Goal: Task Accomplishment & Management: Manage account settings

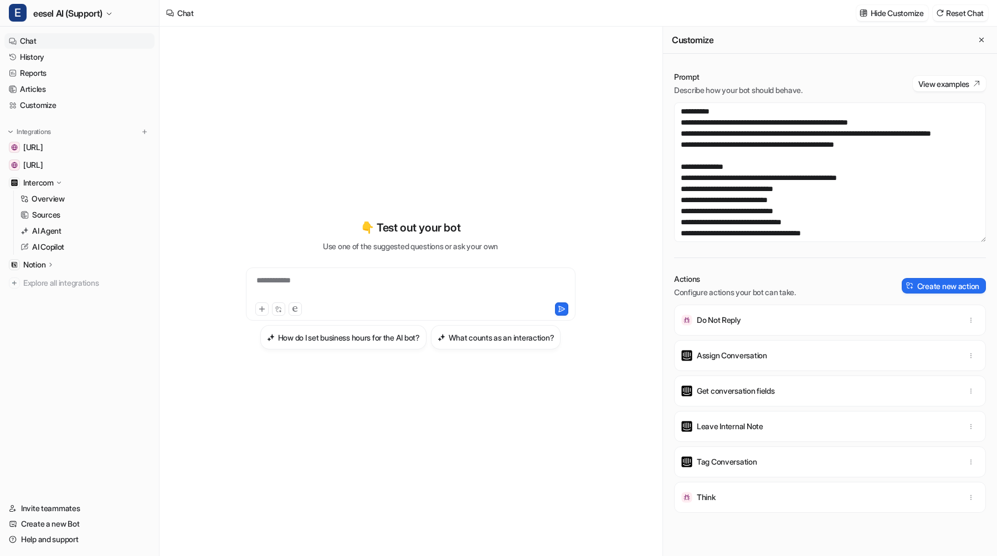
click at [52, 52] on link "History" at bounding box center [79, 57] width 150 height 16
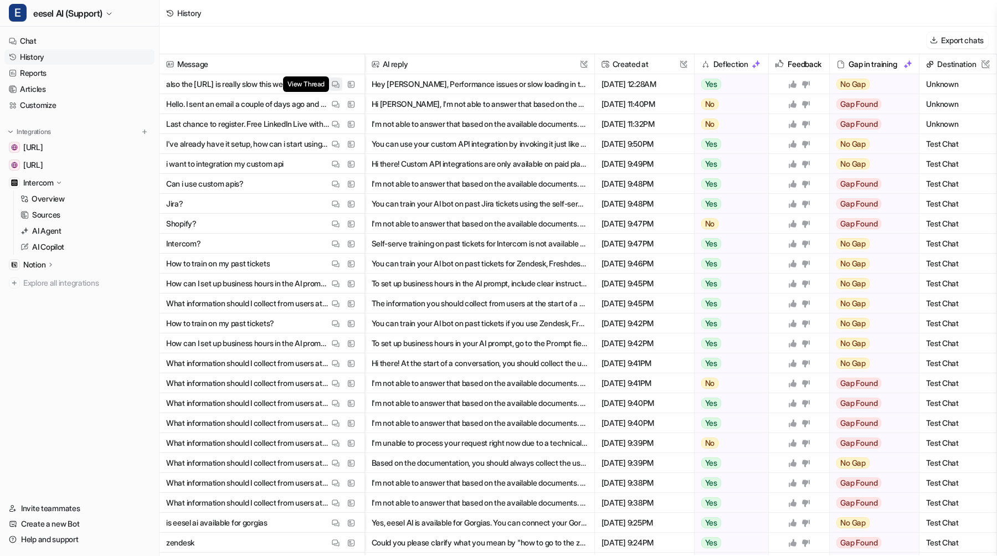
click at [336, 85] on img at bounding box center [336, 84] width 8 height 8
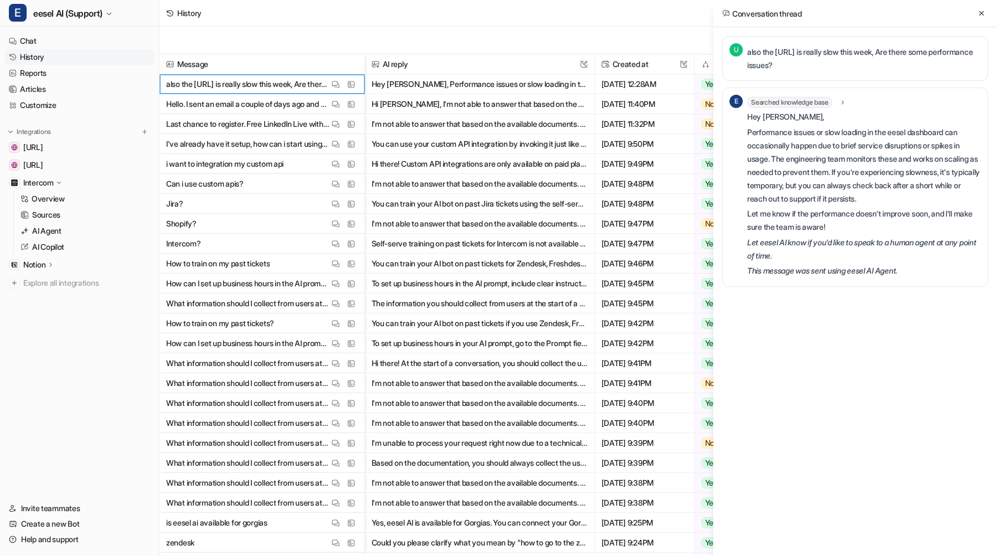
click at [816, 98] on span "Searched knowledge base" at bounding box center [789, 102] width 85 height 11
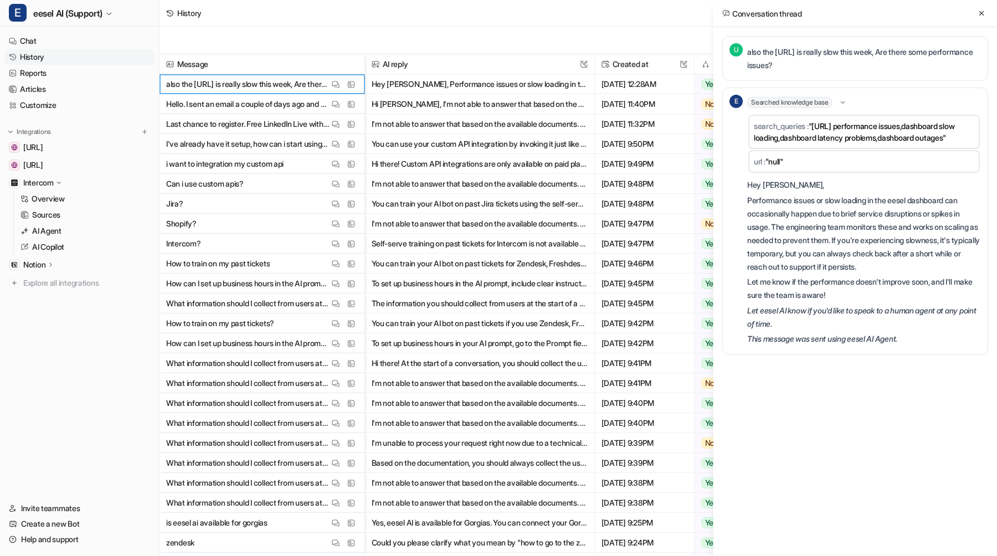
click at [816, 97] on span "Searched knowledge base" at bounding box center [789, 102] width 85 height 11
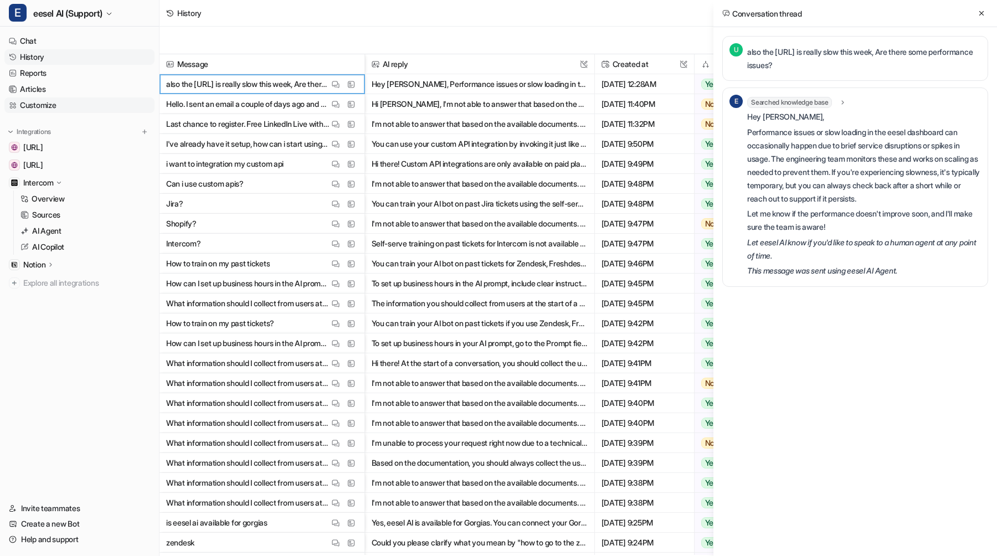
click at [50, 106] on link "Customize" at bounding box center [79, 105] width 150 height 16
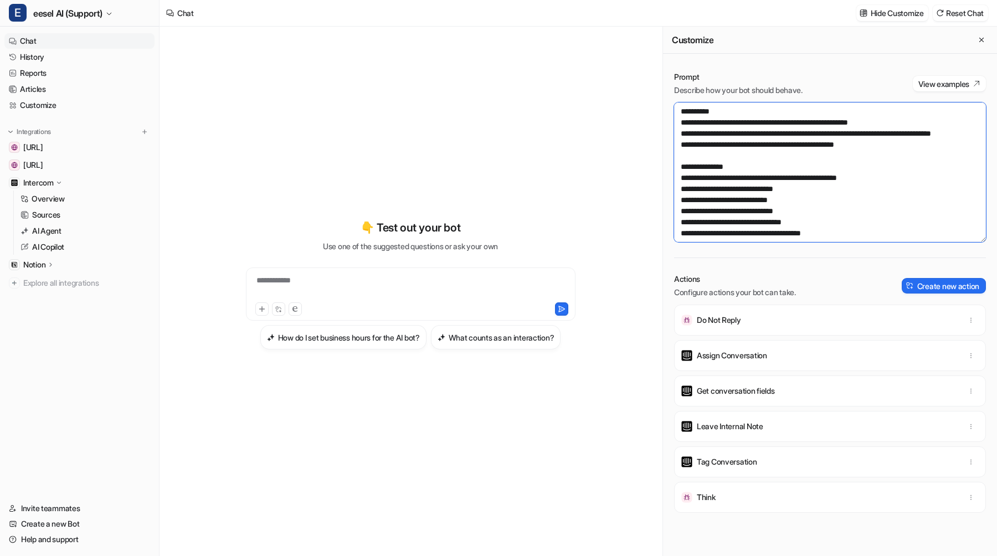
click at [713, 160] on textarea at bounding box center [830, 172] width 312 height 140
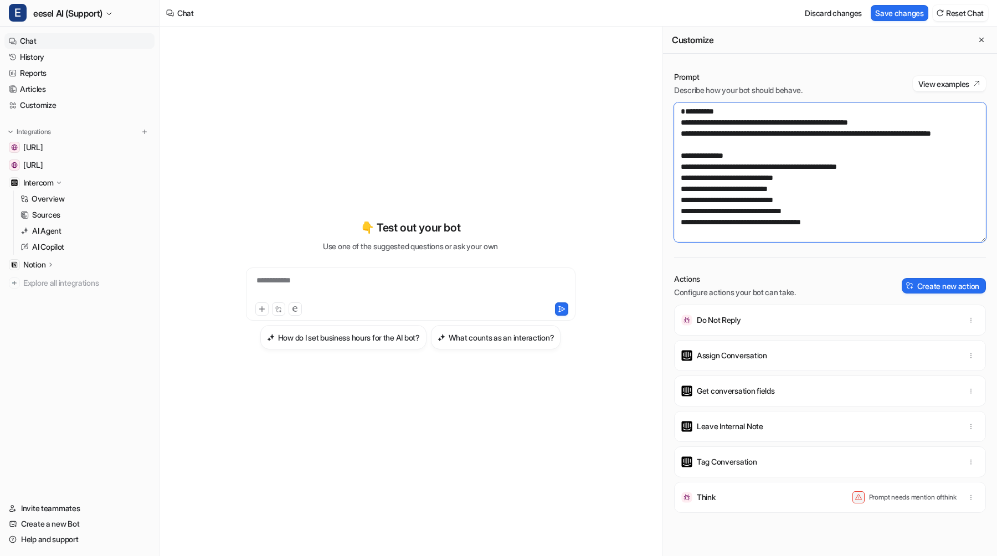
paste textarea "**********"
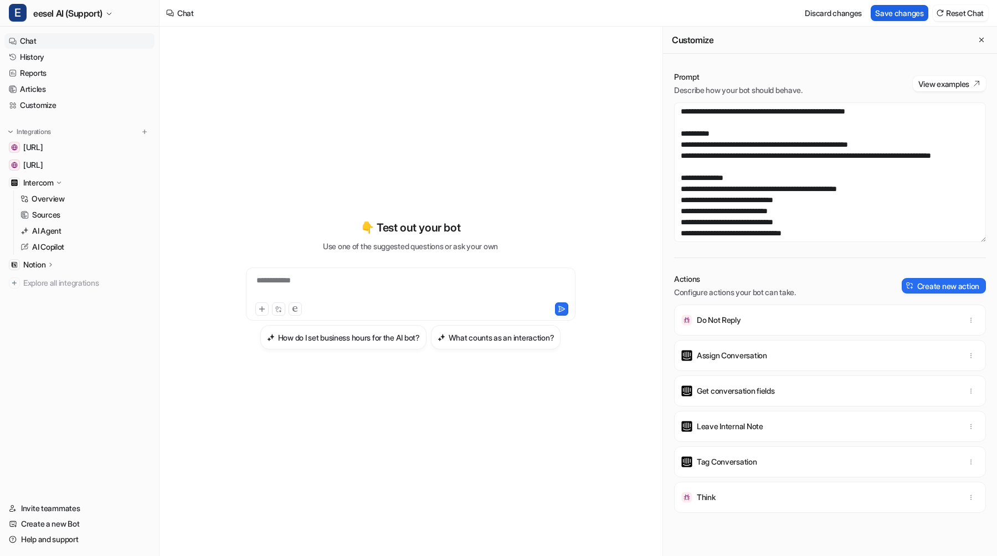
click at [903, 9] on button "Save changes" at bounding box center [900, 13] width 58 height 16
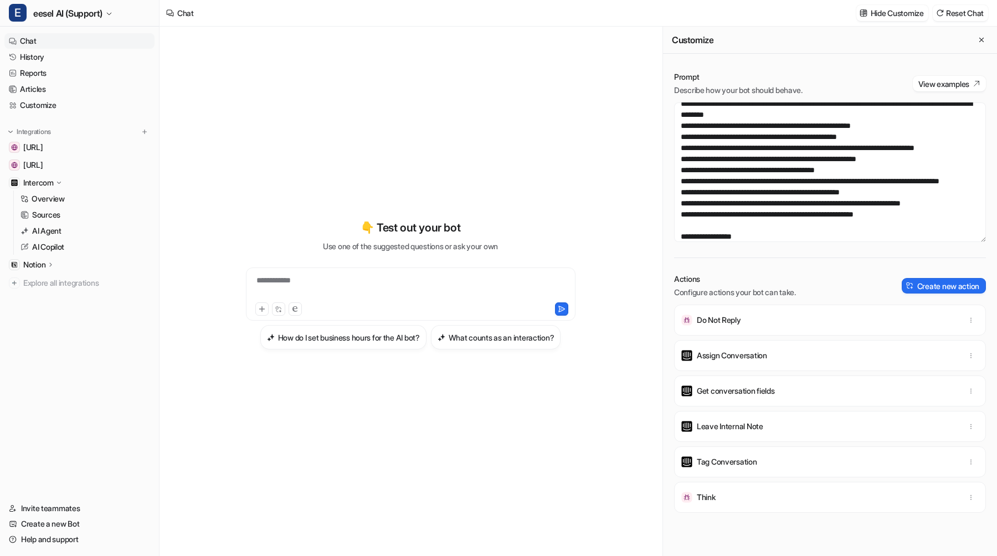
scroll to position [700, 0]
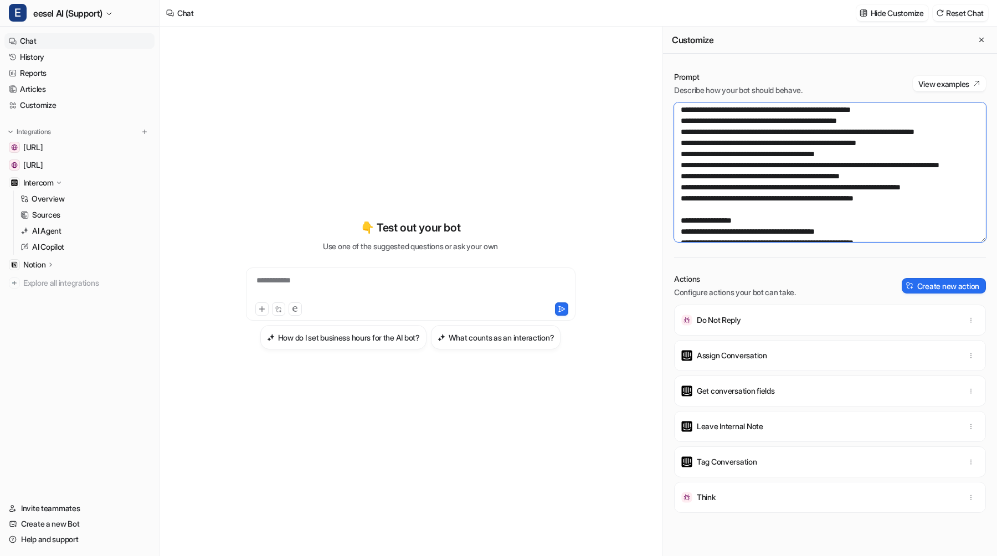
click at [889, 162] on textarea at bounding box center [830, 172] width 312 height 140
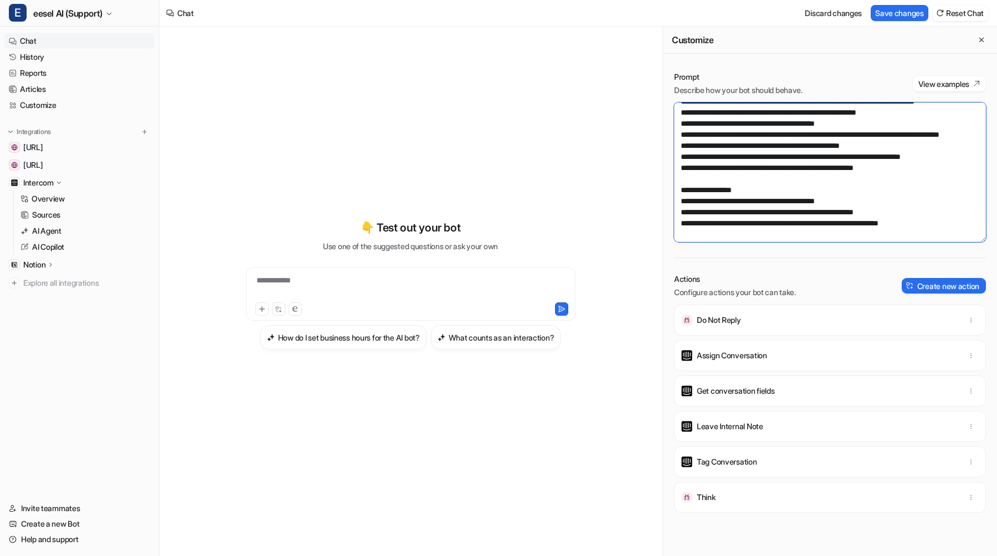
scroll to position [742, 0]
click at [685, 212] on textarea at bounding box center [830, 172] width 312 height 140
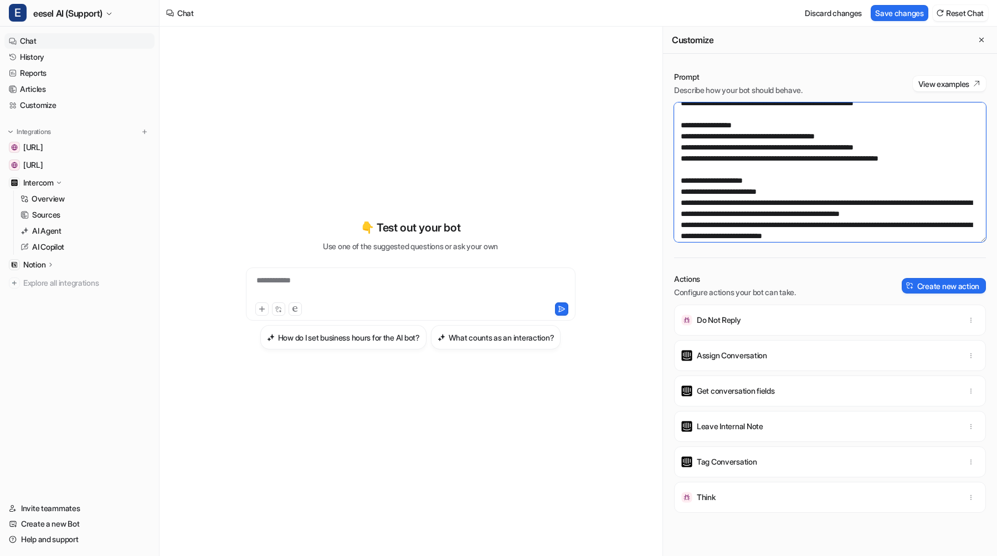
scroll to position [811, 0]
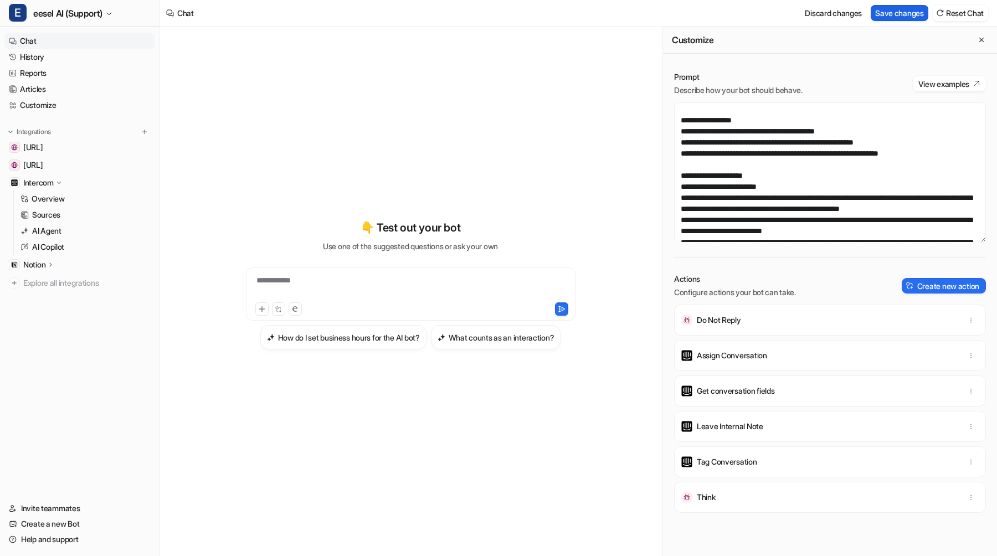
click at [896, 12] on button "Save changes" at bounding box center [900, 13] width 58 height 16
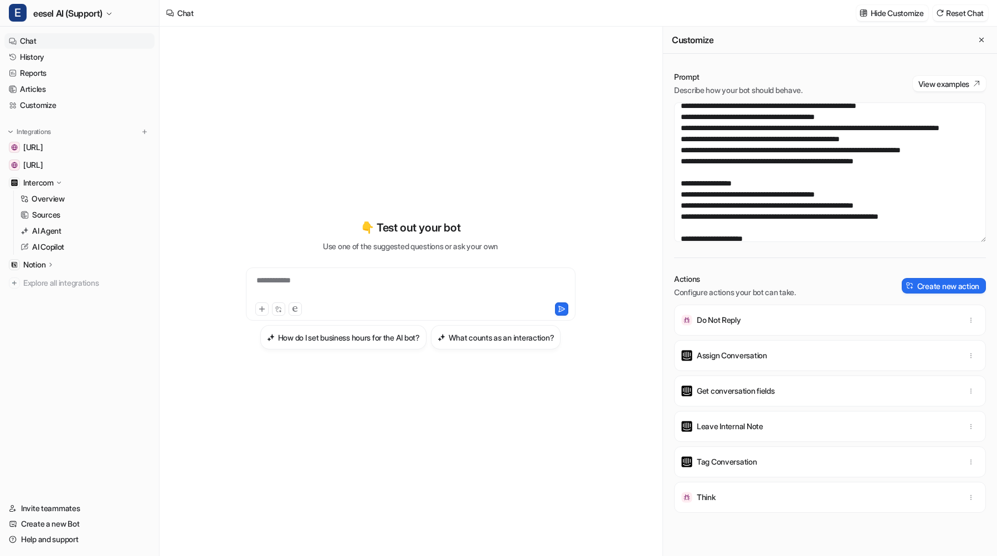
scroll to position [745, 0]
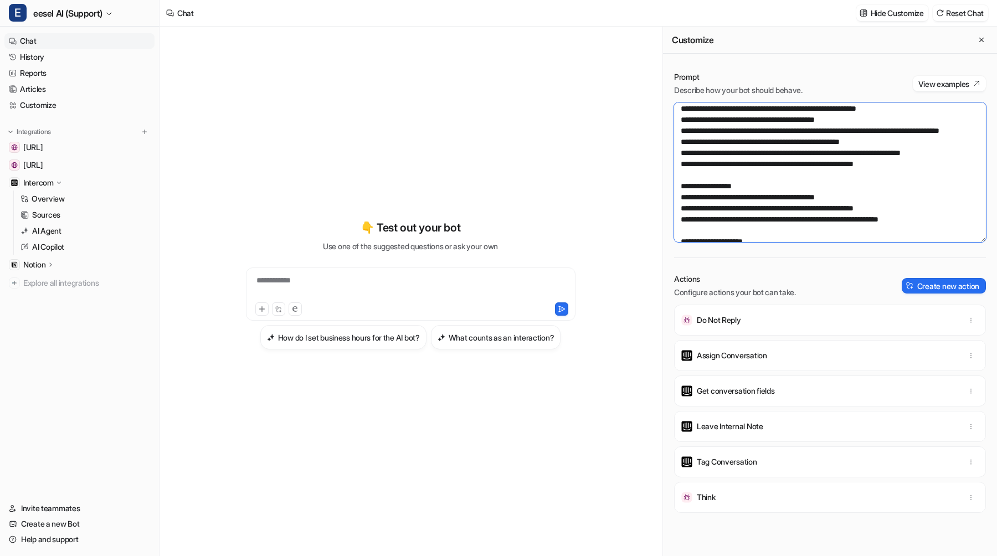
drag, startPoint x: 944, startPoint y: 138, endPoint x: 928, endPoint y: 134, distance: 16.0
click at [928, 134] on textarea at bounding box center [830, 172] width 312 height 140
type textarea "**********"
click at [912, 14] on button "Save changes" at bounding box center [900, 13] width 58 height 16
click at [721, 142] on textarea at bounding box center [830, 172] width 312 height 140
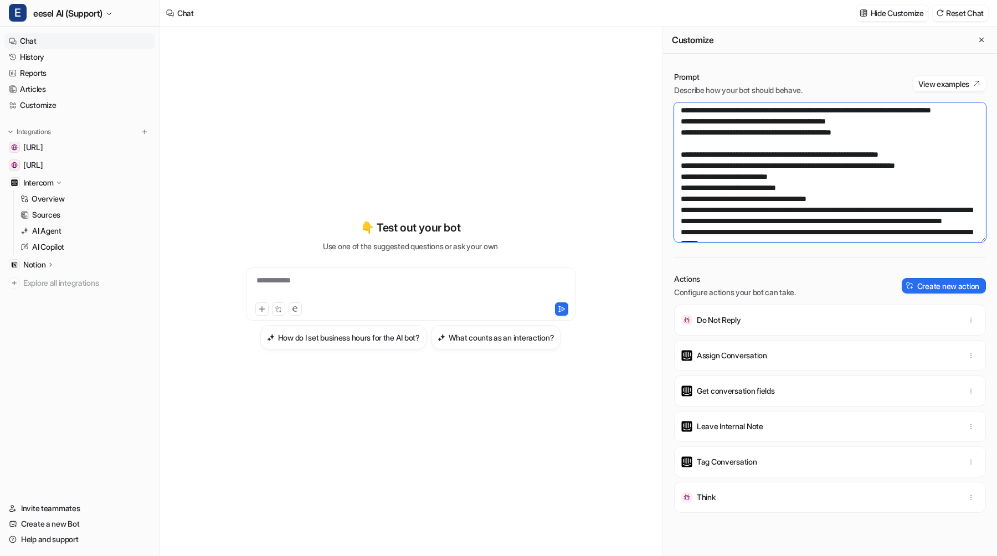
scroll to position [1133, 0]
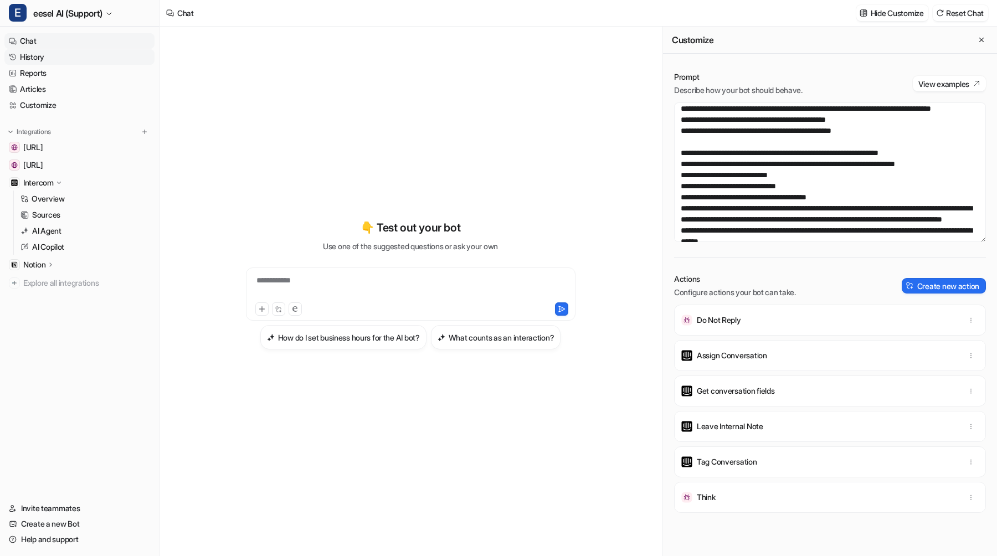
click at [65, 59] on link "History" at bounding box center [79, 57] width 150 height 16
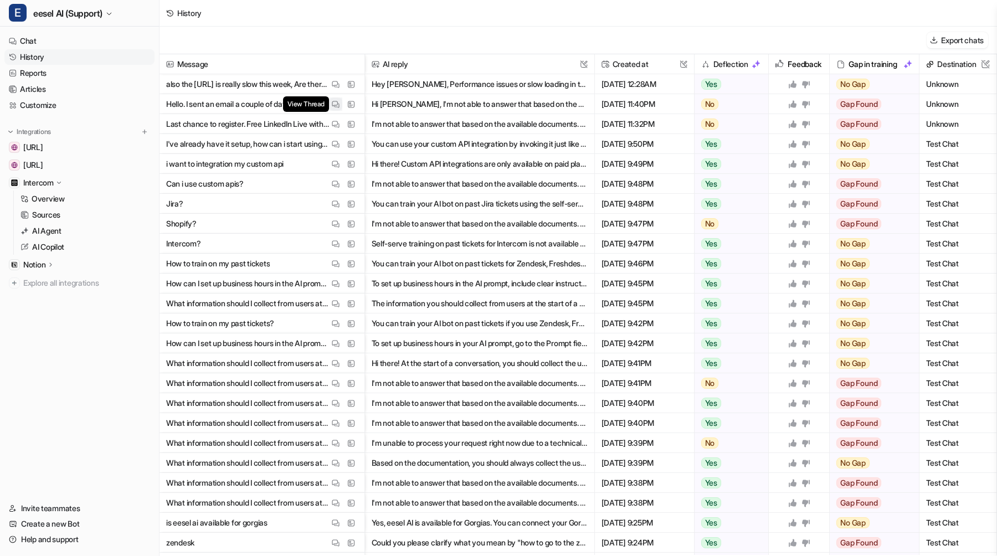
click at [337, 103] on img at bounding box center [336, 104] width 8 height 8
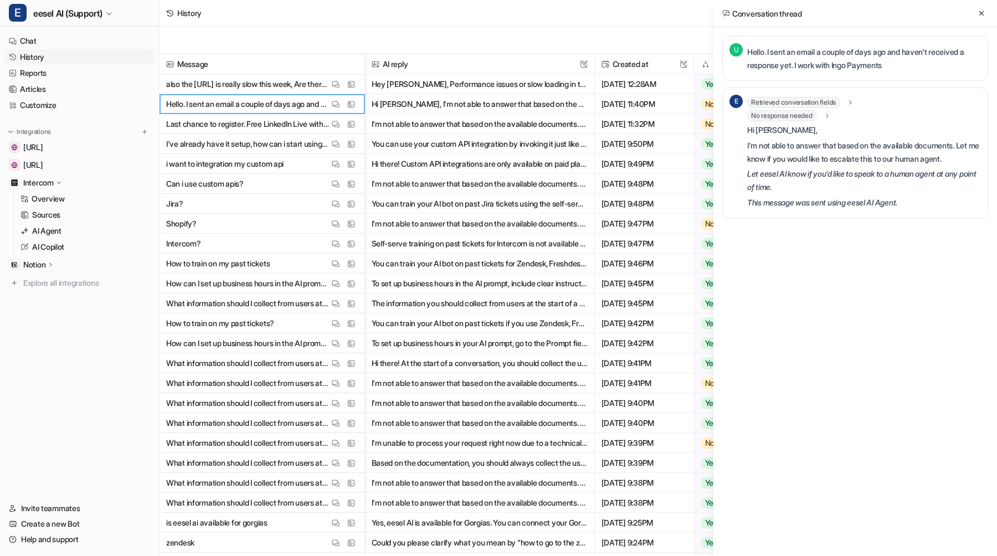
click at [798, 104] on span "Retrieved conversation fields" at bounding box center [793, 102] width 92 height 11
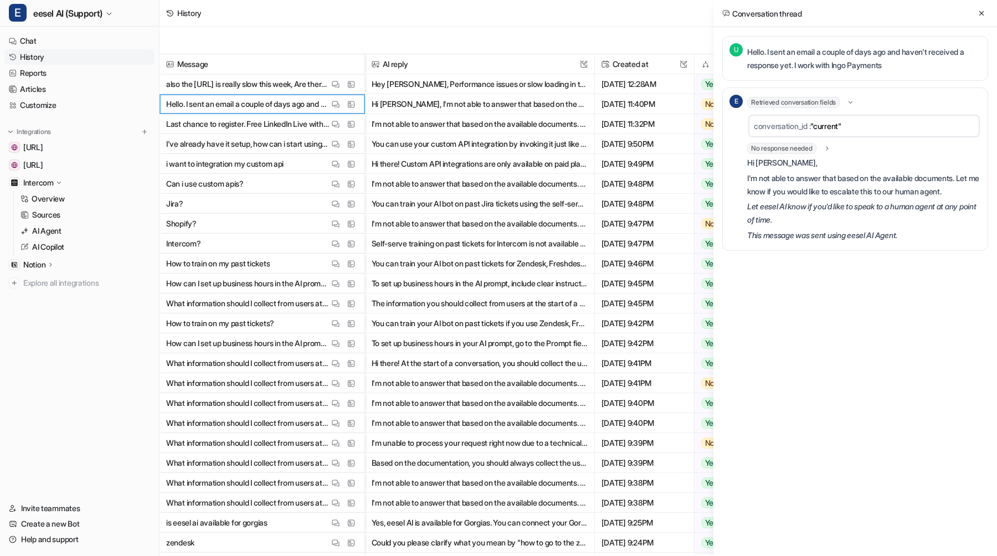
click at [798, 104] on span "Retrieved conversation fields" at bounding box center [793, 102] width 92 height 11
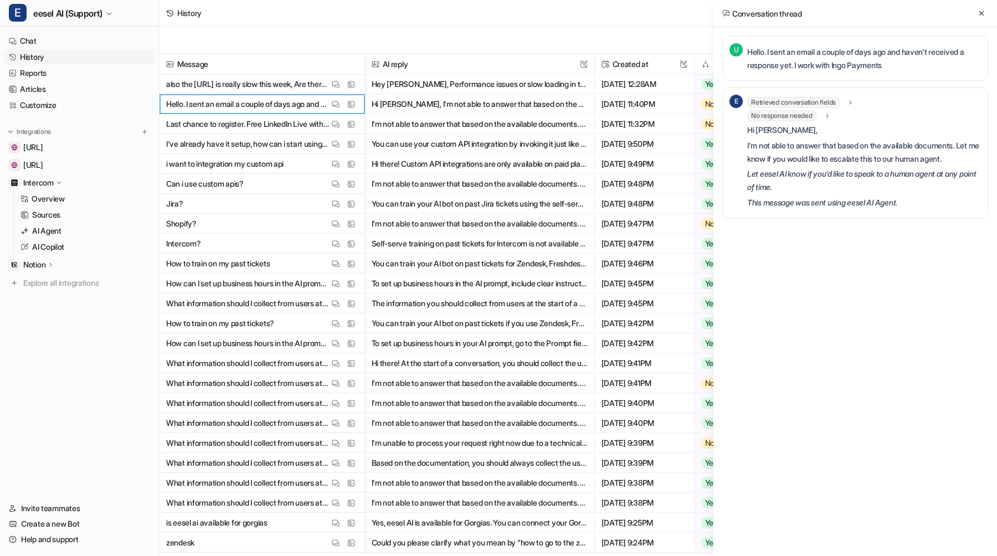
click at [794, 117] on span "No response needed" at bounding box center [781, 115] width 69 height 11
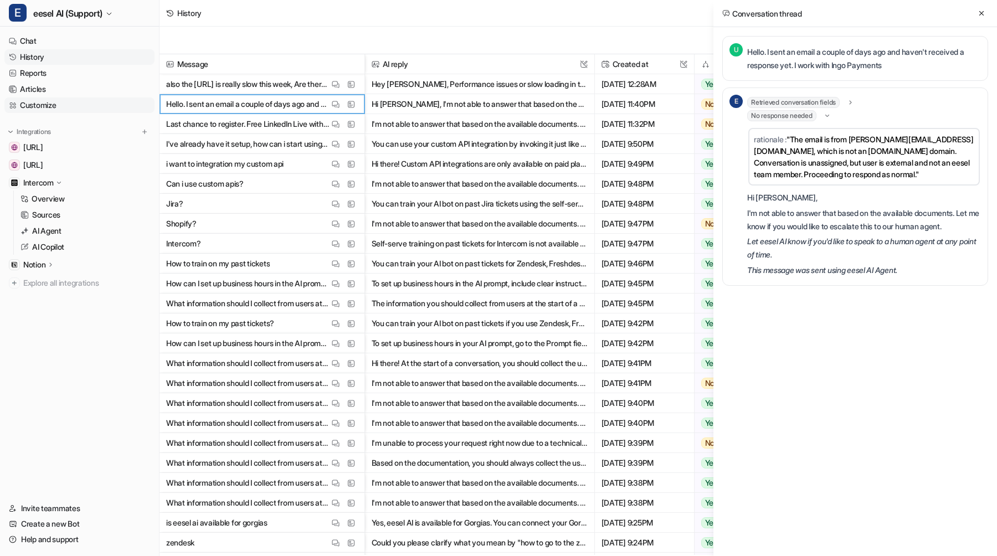
click at [47, 103] on link "Customize" at bounding box center [79, 105] width 150 height 16
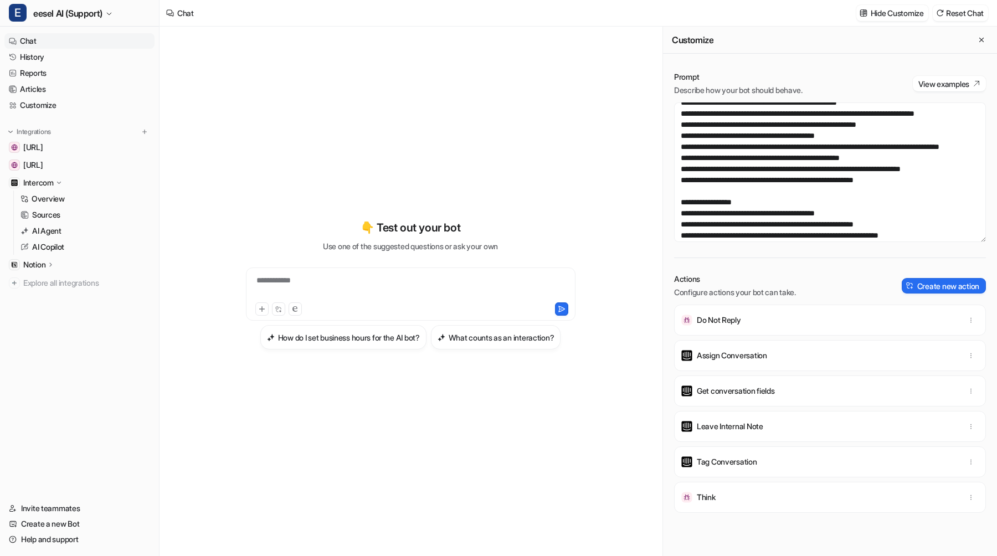
scroll to position [728, 0]
click at [92, 54] on link "History" at bounding box center [79, 57] width 150 height 16
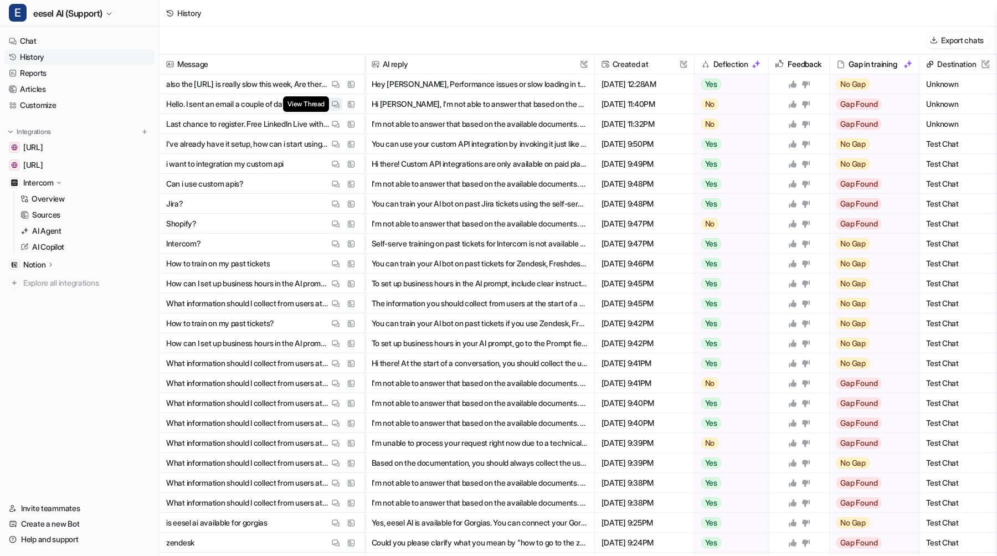
click at [336, 105] on img at bounding box center [336, 104] width 8 height 8
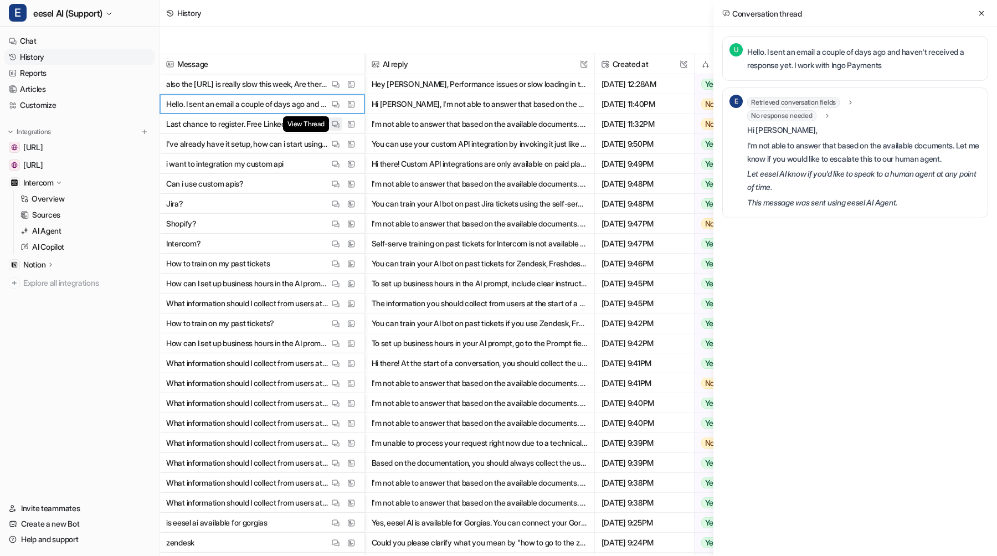
click at [339, 124] on img at bounding box center [336, 124] width 8 height 8
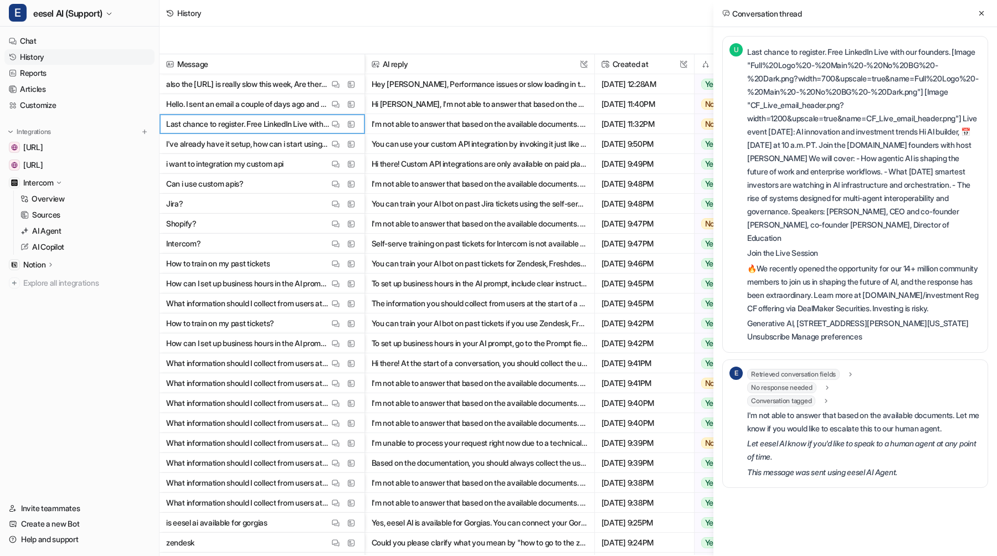
click at [812, 393] on span "No response needed" at bounding box center [781, 387] width 69 height 11
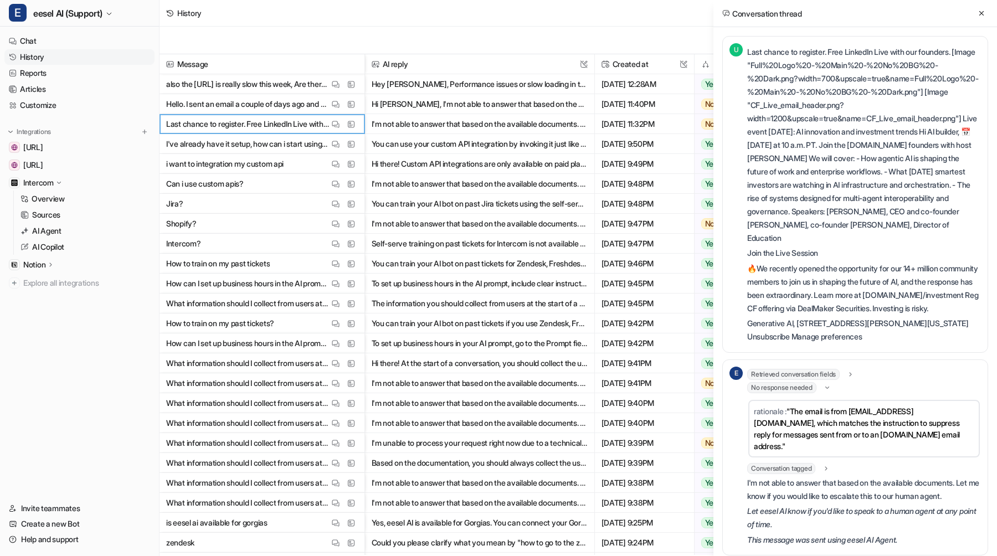
click at [812, 393] on span "No response needed" at bounding box center [781, 387] width 69 height 11
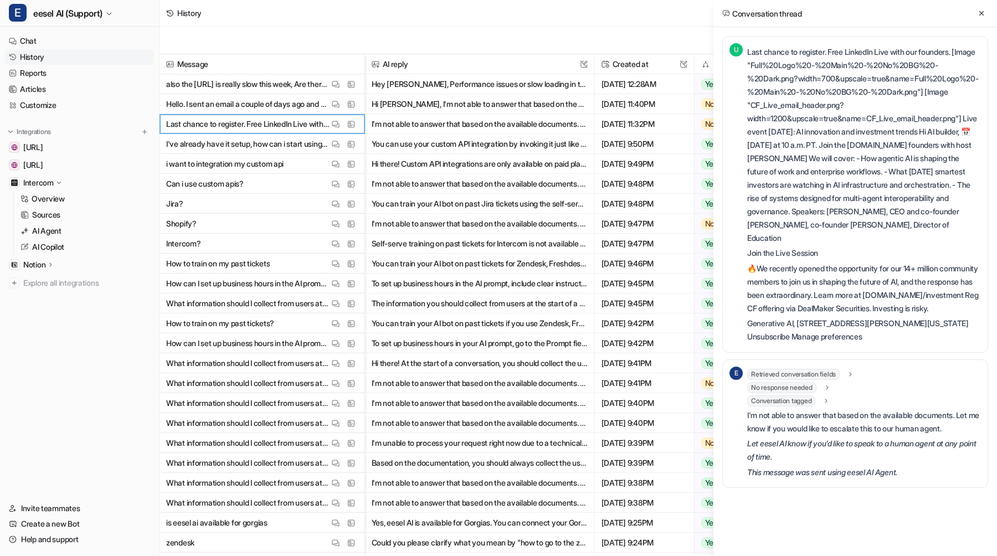
click at [820, 380] on span "Retrieved conversation fields" at bounding box center [793, 374] width 92 height 11
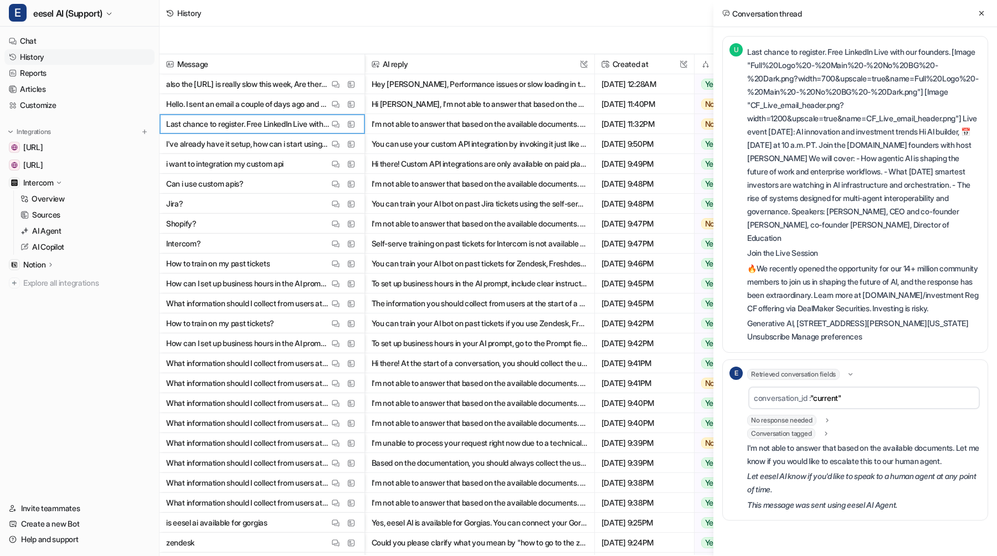
click at [820, 380] on span "Retrieved conversation fields" at bounding box center [793, 374] width 92 height 11
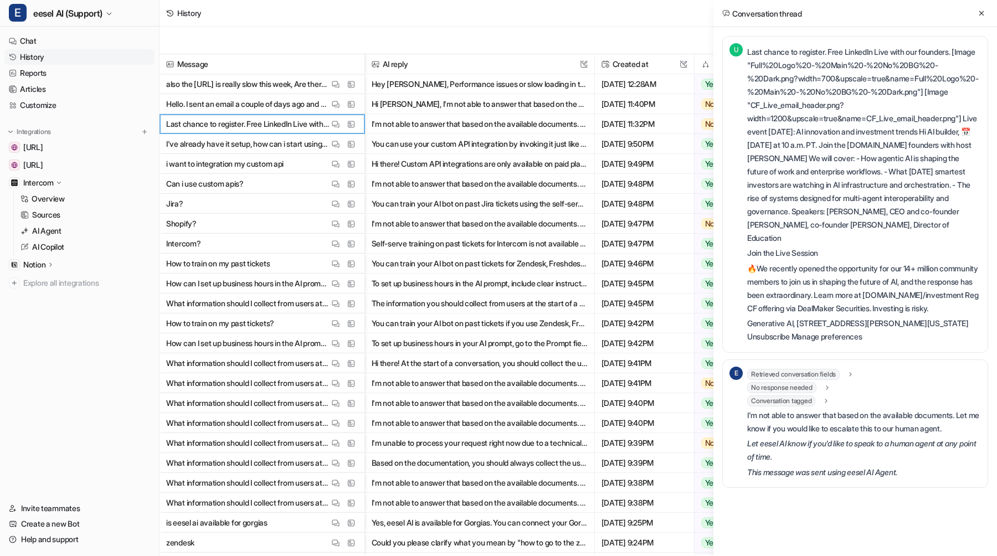
click at [813, 393] on span "No response needed" at bounding box center [781, 387] width 69 height 11
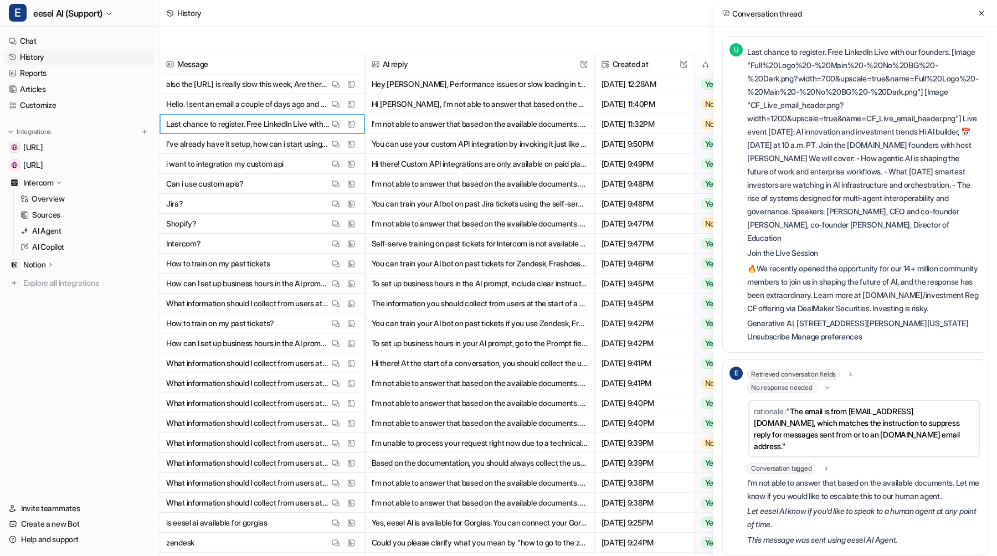
click at [813, 393] on span "No response needed" at bounding box center [781, 387] width 69 height 11
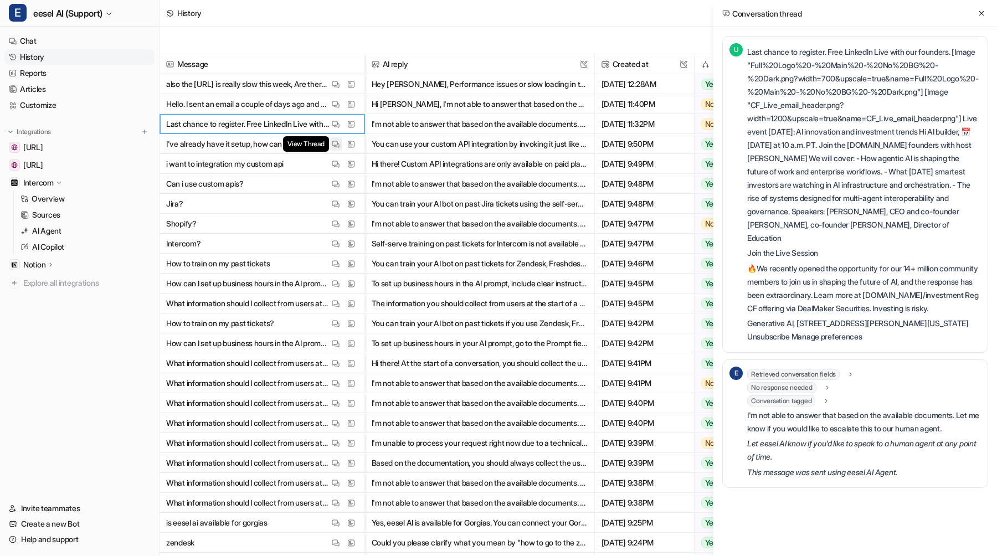
click at [333, 138] on button "View Thread" at bounding box center [335, 143] width 13 height 13
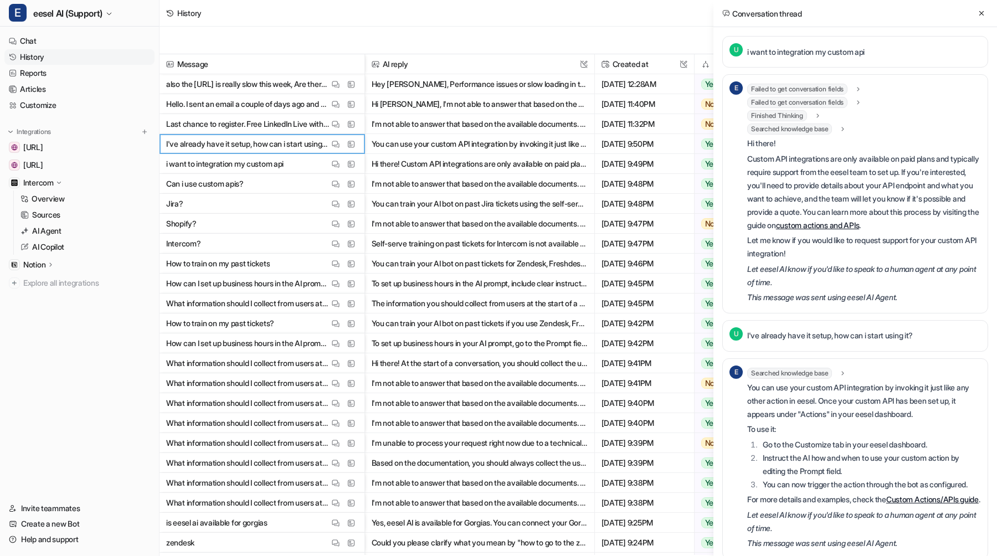
click at [620, 148] on span "[DATE] 9:50PM" at bounding box center [644, 144] width 90 height 20
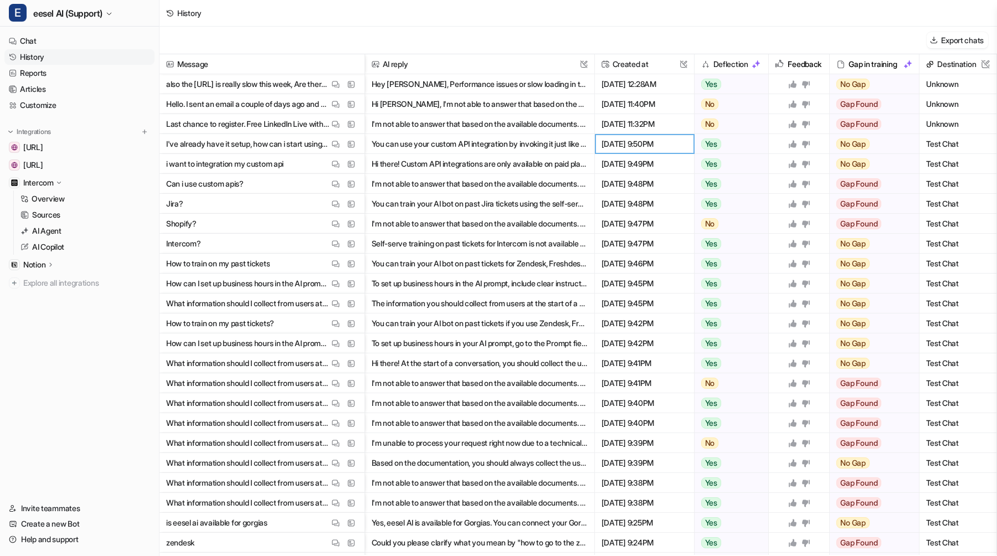
click at [335, 116] on span "Last chance to register. Free LinkedIn Live with our founders. [Image "Full%20L…" at bounding box center [262, 124] width 196 height 20
click at [335, 120] on img at bounding box center [336, 124] width 8 height 8
click at [335, 104] on img at bounding box center [336, 104] width 8 height 8
click at [334, 78] on button "View Thread" at bounding box center [335, 84] width 13 height 13
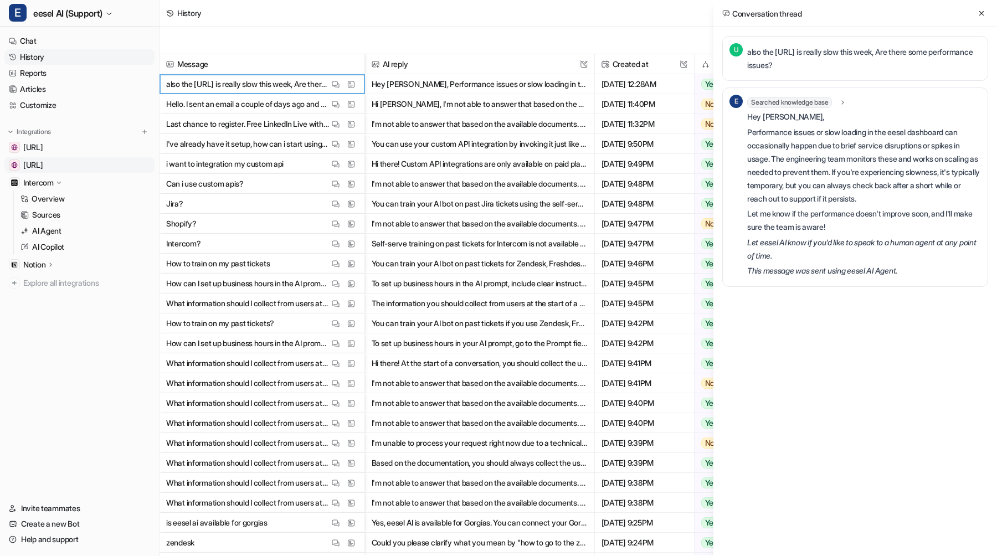
click at [43, 165] on span "[URL]" at bounding box center [33, 165] width 20 height 11
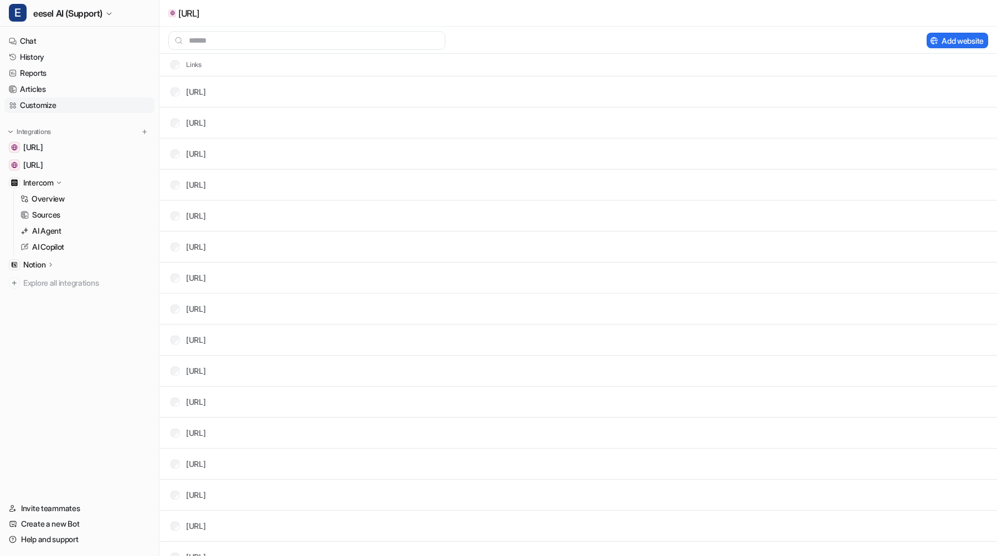
click at [38, 105] on link "Customize" at bounding box center [79, 105] width 150 height 16
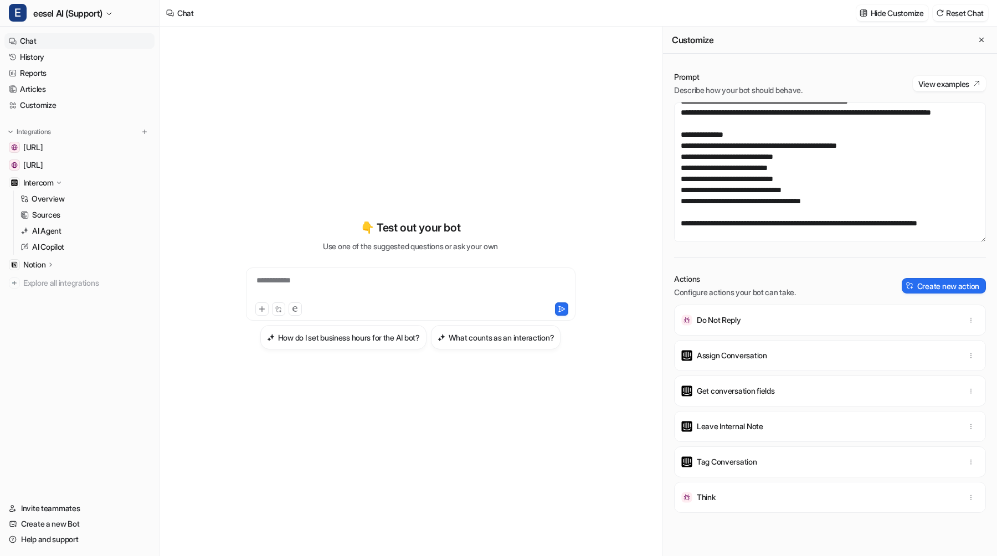
scroll to position [55, 0]
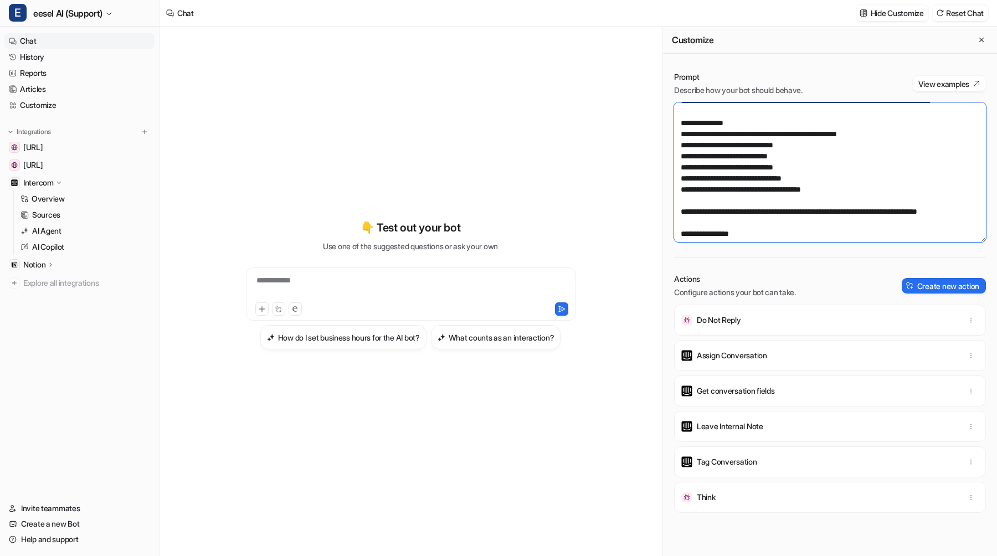
click at [731, 157] on textarea at bounding box center [830, 172] width 312 height 140
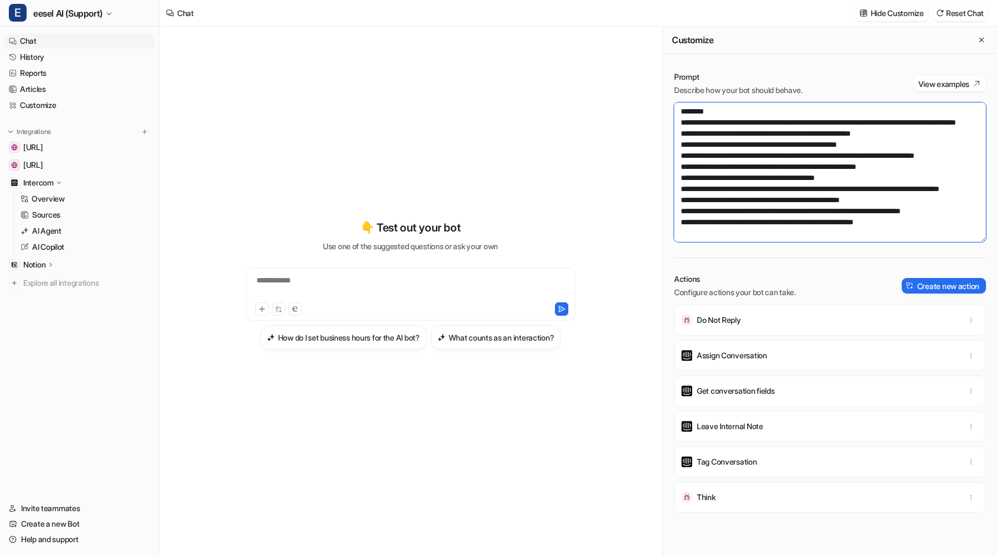
scroll to position [687, 0]
click at [832, 156] on textarea at bounding box center [830, 172] width 312 height 140
click at [764, 157] on textarea at bounding box center [830, 172] width 312 height 140
click at [890, 16] on button "Save changes" at bounding box center [900, 13] width 58 height 16
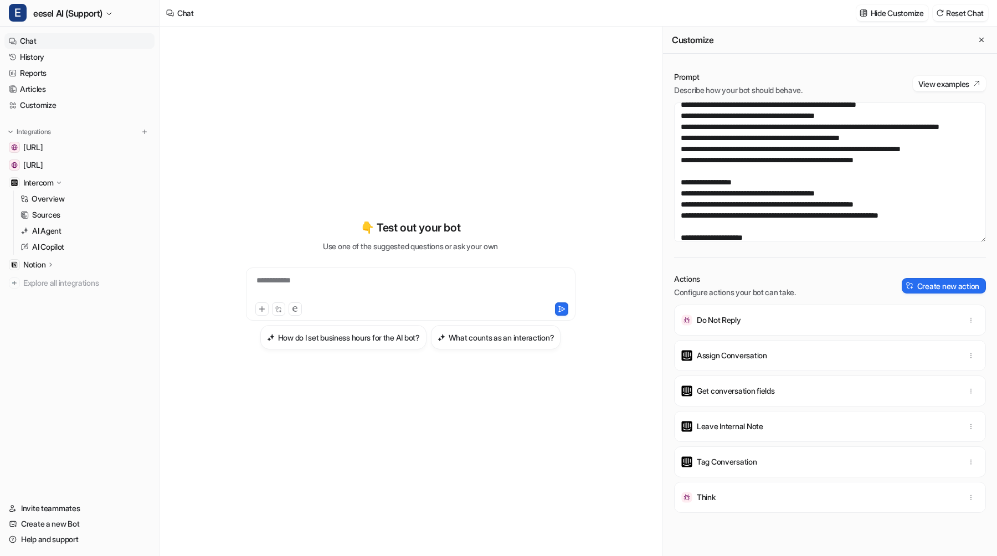
scroll to position [749, 0]
drag, startPoint x: 739, startPoint y: 218, endPoint x: 664, endPoint y: 208, distance: 76.1
click at [664, 208] on div "Prompt Describe how your bot should behave. View examples Actions Configure act…" at bounding box center [830, 313] width 334 height 507
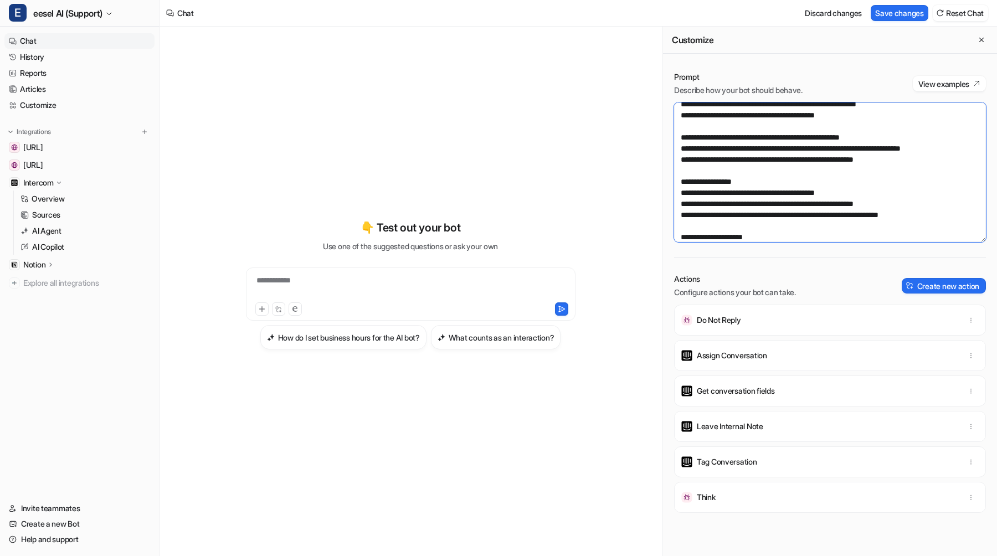
click at [772, 136] on textarea at bounding box center [830, 172] width 312 height 140
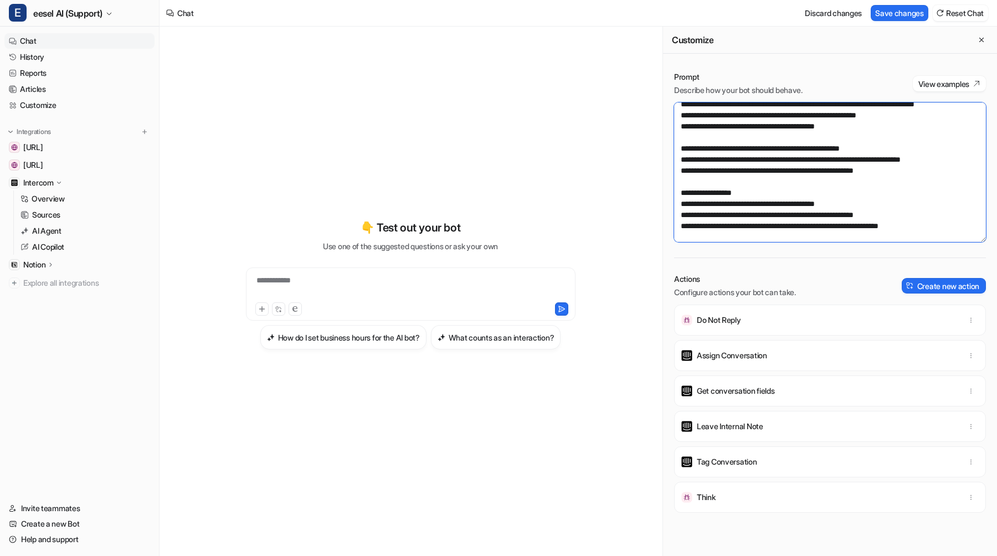
paste textarea "**********"
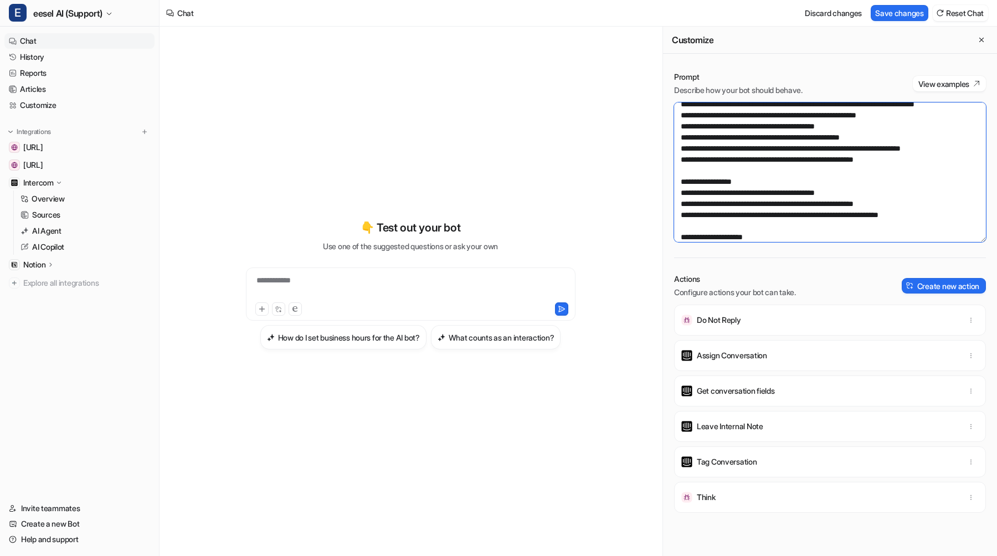
click at [683, 168] on textarea at bounding box center [830, 172] width 312 height 140
type textarea "**********"
click at [894, 7] on button "Save changes" at bounding box center [900, 13] width 58 height 16
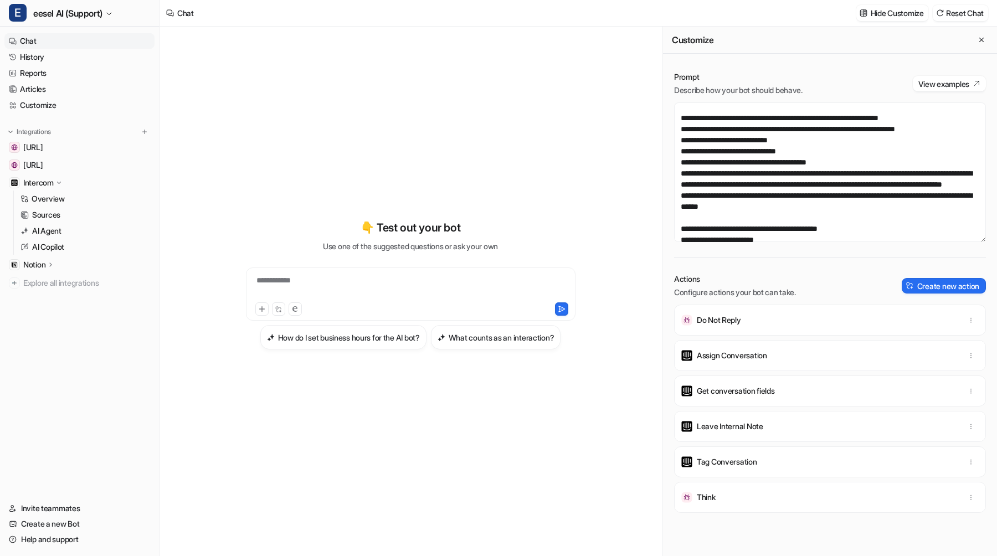
scroll to position [1186, 0]
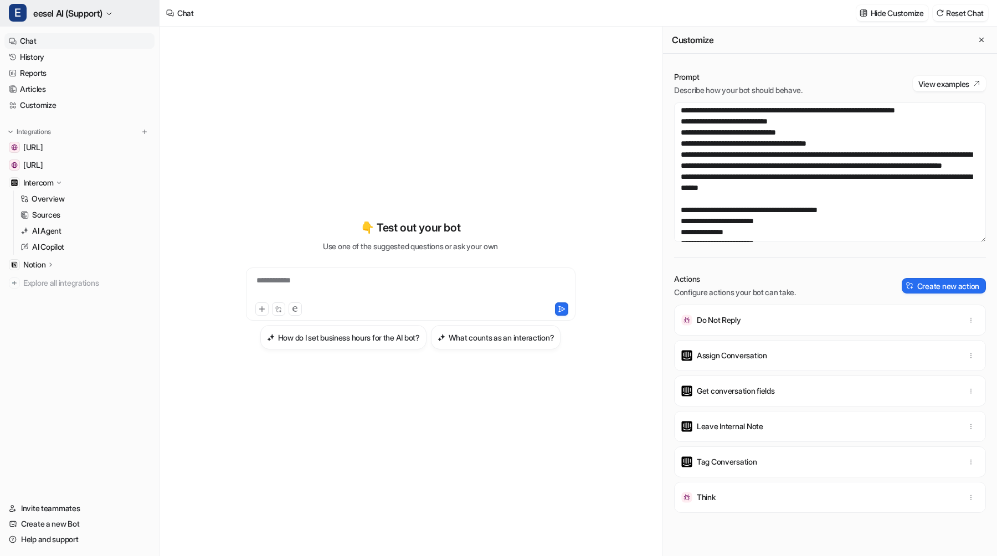
click at [86, 2] on button "E eesel AI (Support)" at bounding box center [79, 13] width 159 height 27
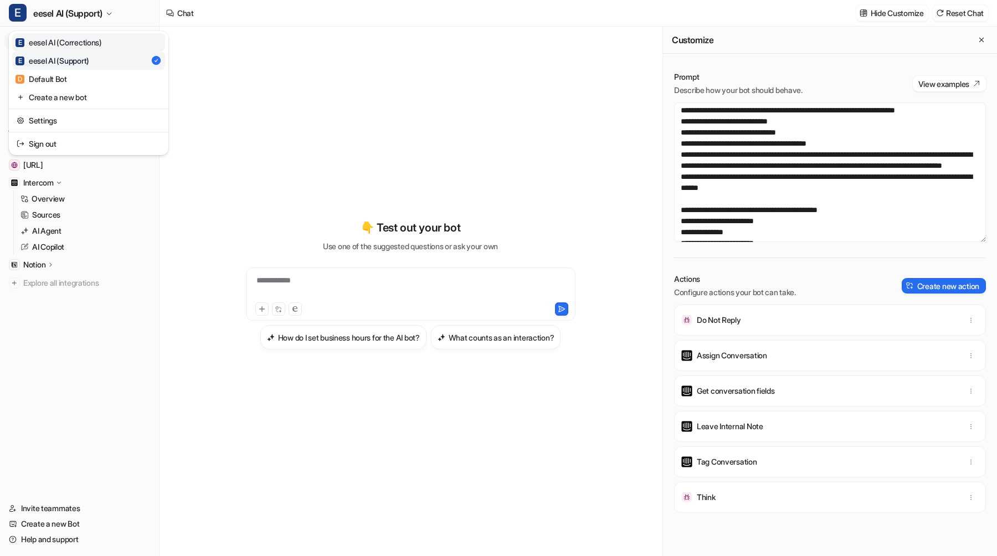
click at [76, 41] on div "E eesel AI (Corrections)" at bounding box center [59, 43] width 86 height 12
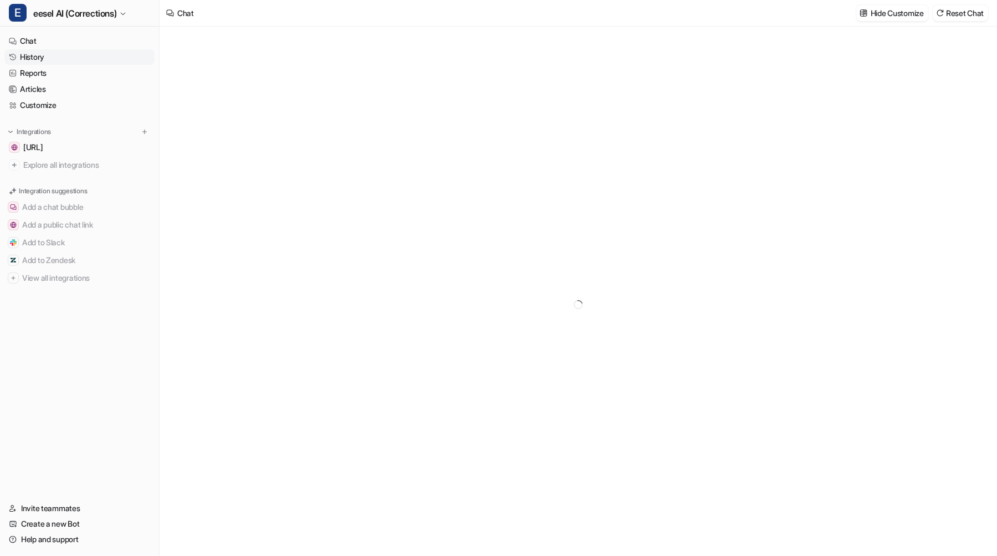
click at [45, 56] on link "History" at bounding box center [79, 57] width 150 height 16
type textarea "**********"
click at [34, 56] on link "History" at bounding box center [79, 57] width 150 height 16
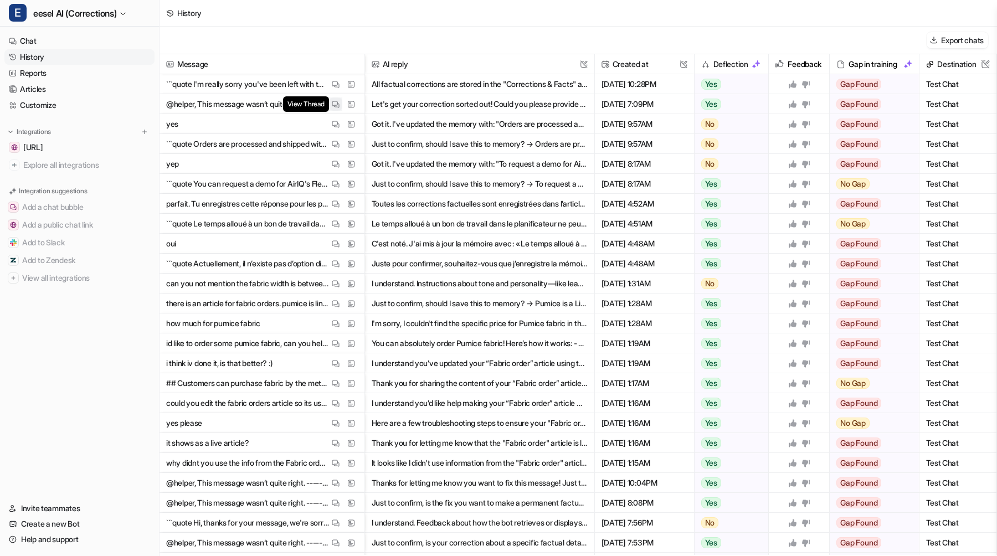
click at [333, 107] on img at bounding box center [336, 104] width 8 height 8
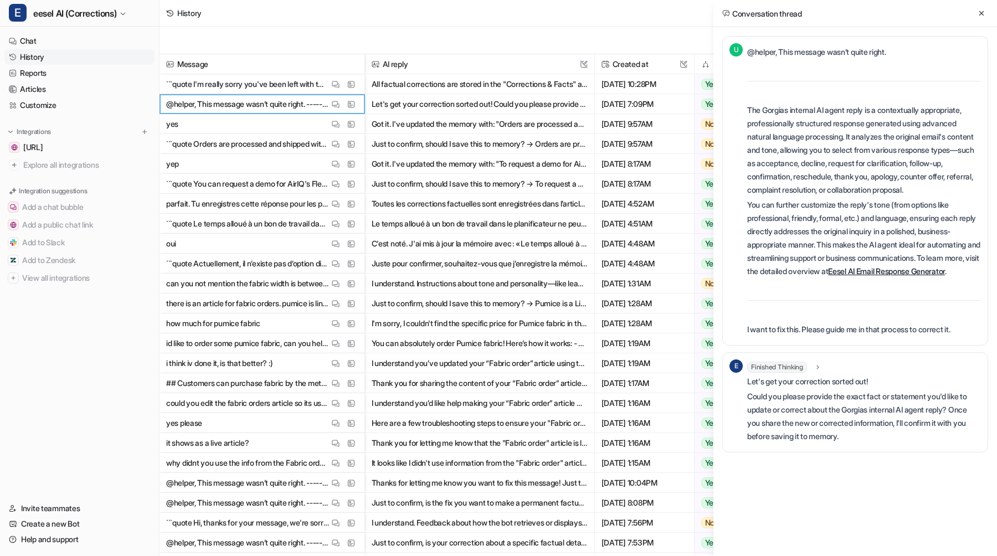
click at [374, 42] on div "Export chats" at bounding box center [578, 41] width 837 height 28
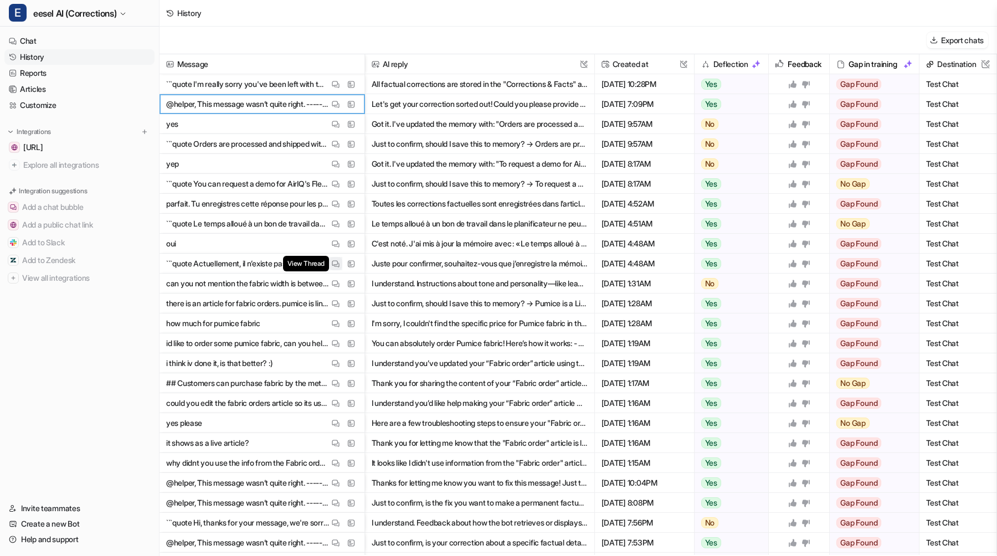
click at [332, 263] on img at bounding box center [336, 264] width 8 height 8
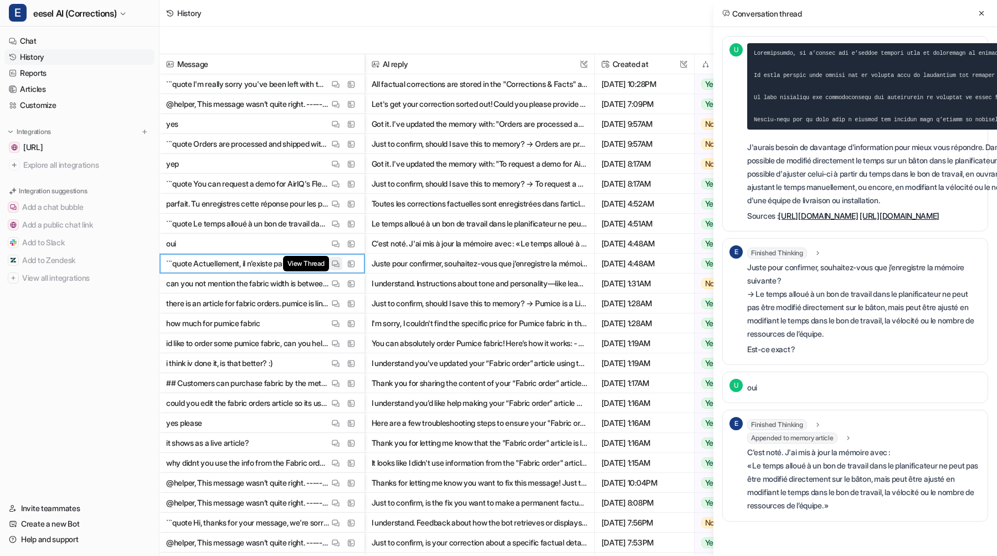
click at [332, 263] on img at bounding box center [336, 264] width 8 height 8
click at [332, 280] on img at bounding box center [336, 284] width 8 height 8
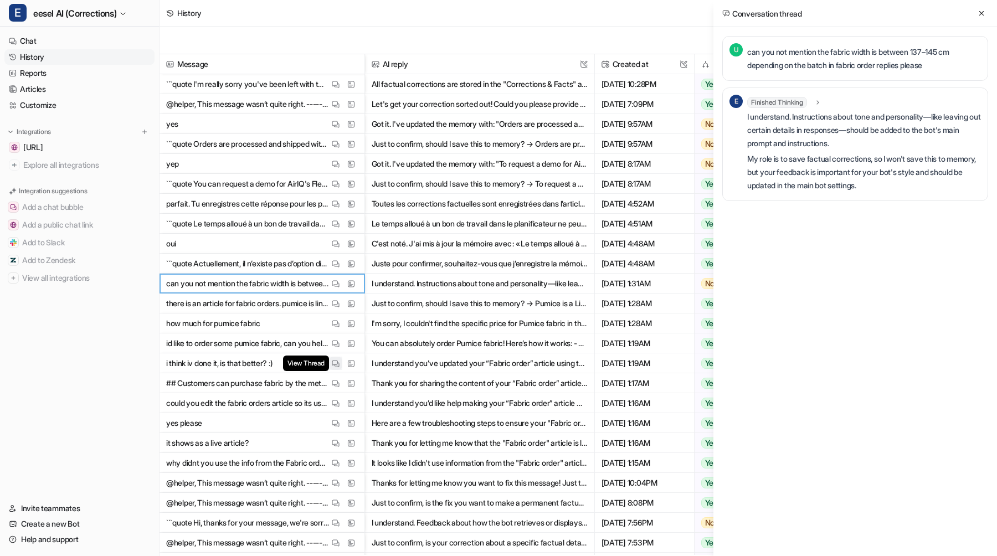
click at [333, 358] on button "View Thread" at bounding box center [335, 363] width 13 height 13
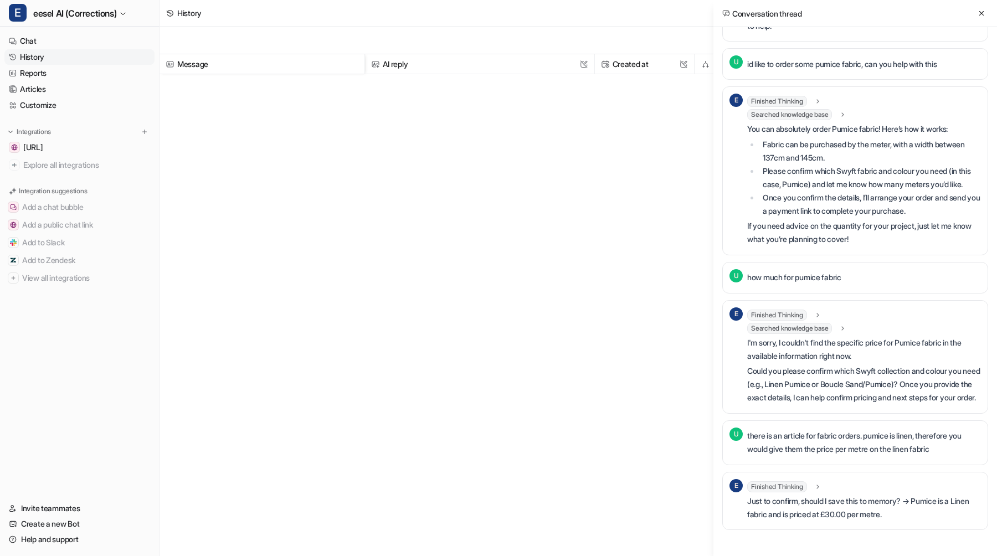
scroll to position [1382, 0]
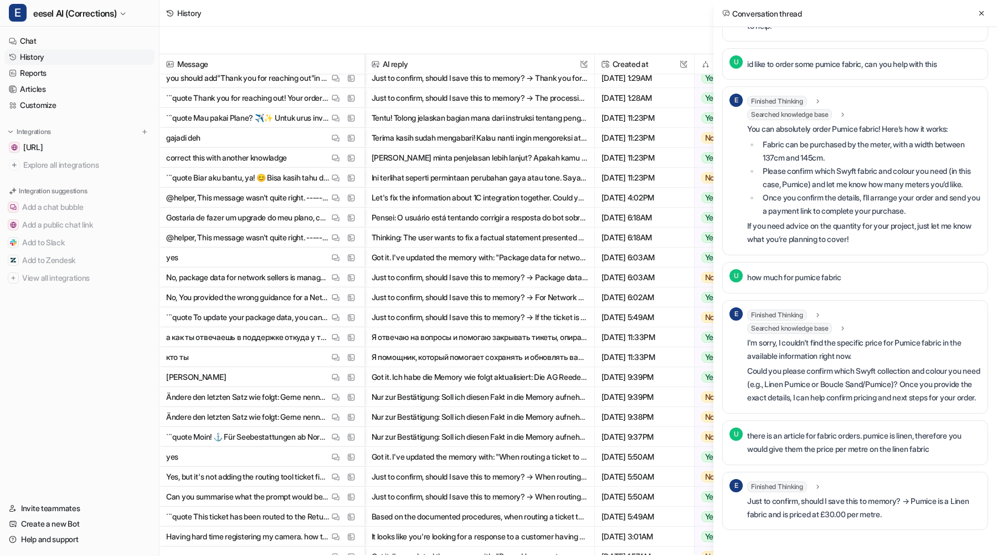
click at [466, 330] on button "Я отвечаю на вопросы и помогаю закрывать тикеты, опираясь на сохранённые факты …" at bounding box center [480, 337] width 216 height 20
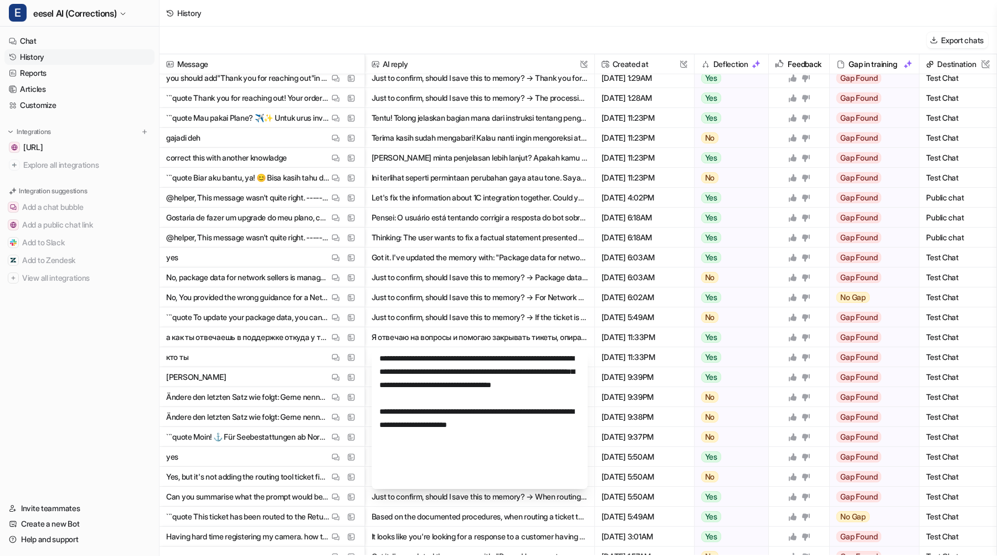
scroll to position [1395, 0]
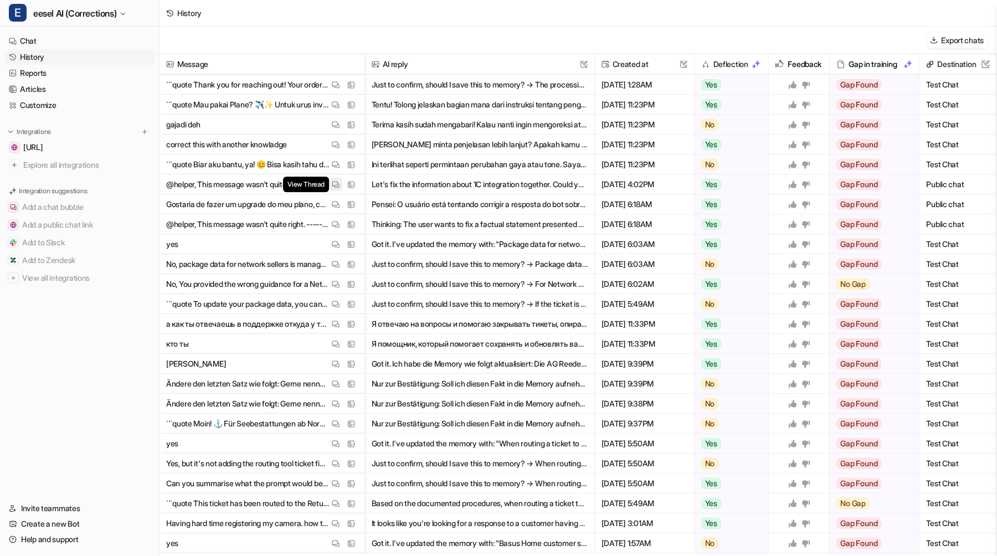
click at [334, 183] on img at bounding box center [336, 185] width 8 height 8
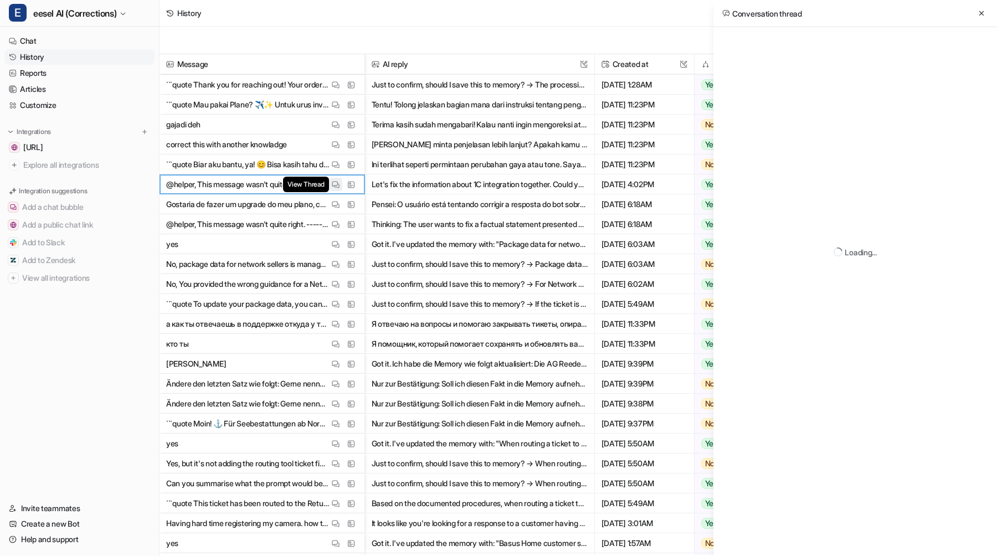
scroll to position [0, 0]
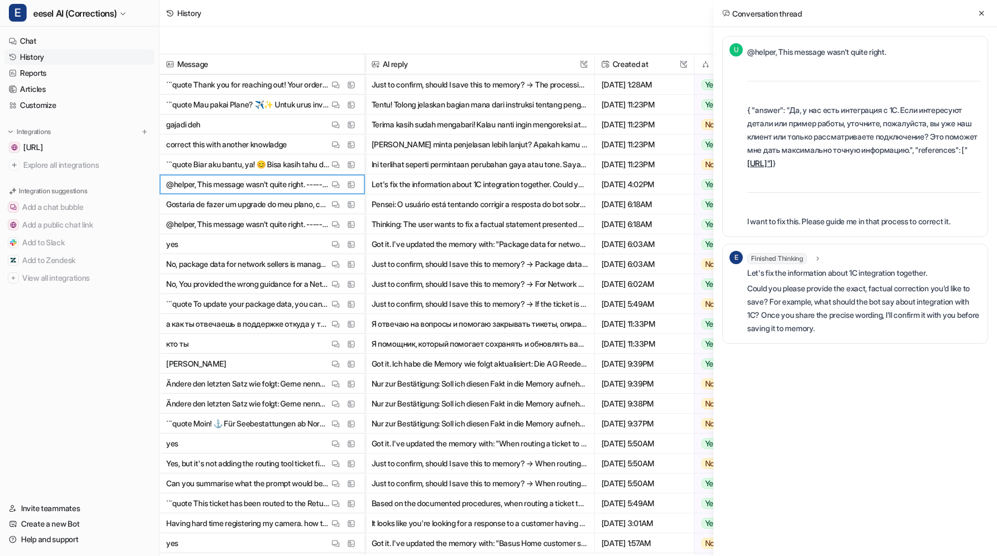
click at [448, 219] on button "Thinking: The user wants to fix a factual statement presented by the bot regard…" at bounding box center [480, 224] width 216 height 20
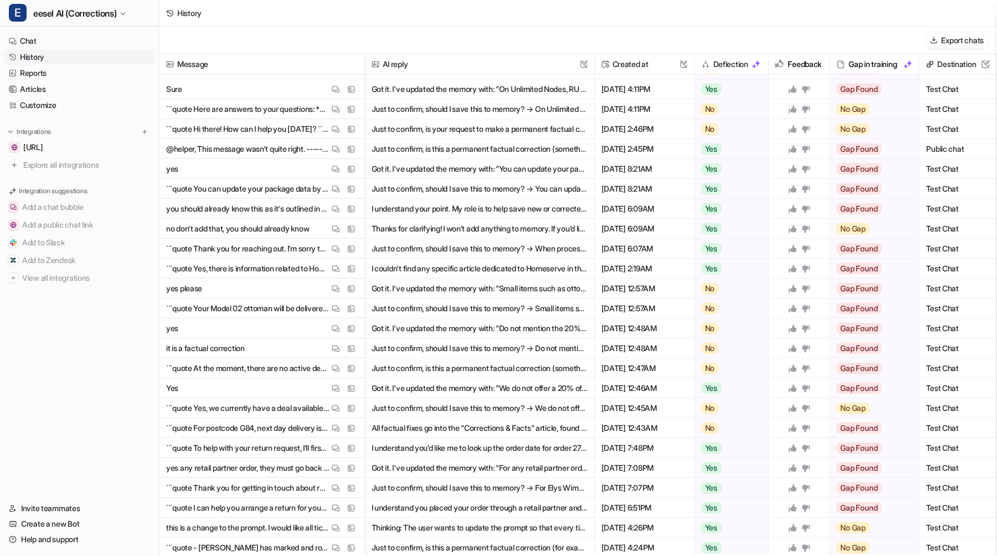
scroll to position [2510, 0]
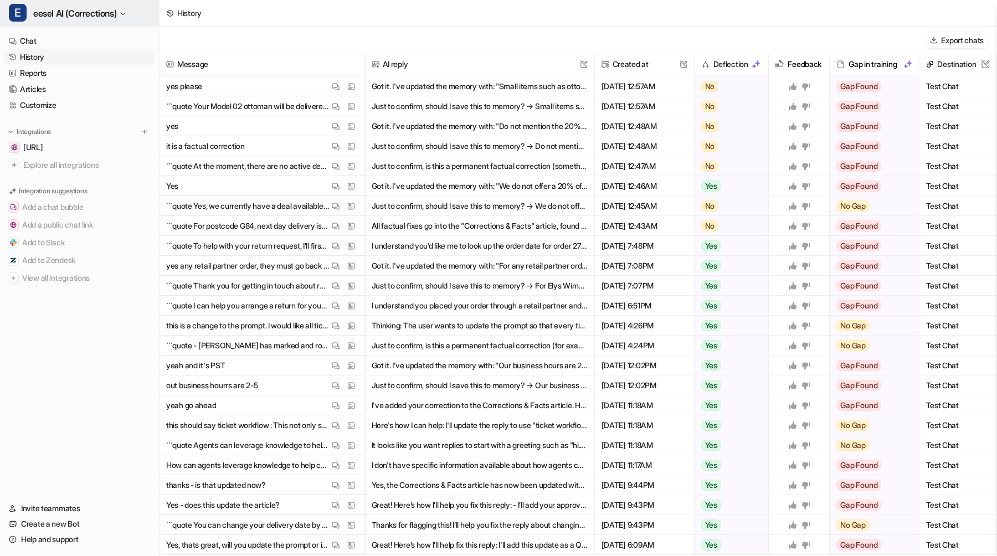
click at [105, 24] on button "E eesel AI (Corrections)" at bounding box center [79, 13] width 159 height 27
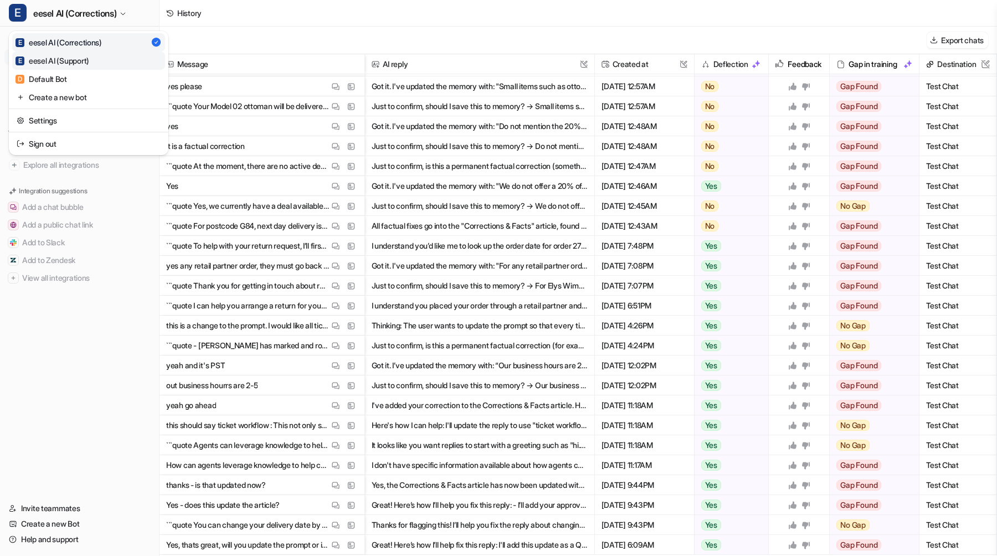
click at [88, 60] on div "E eesel AI (Support)" at bounding box center [53, 61] width 74 height 12
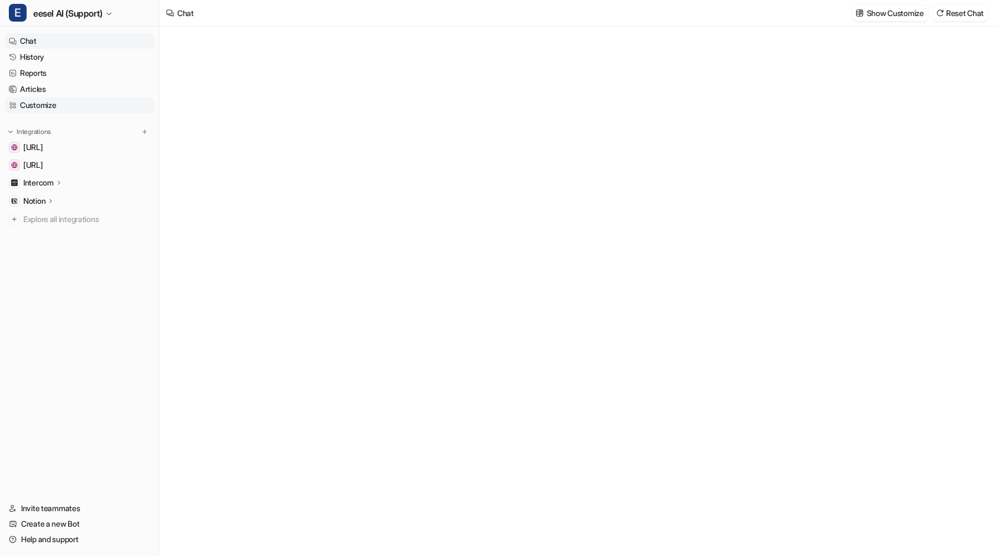
click at [64, 104] on link "Customize" at bounding box center [79, 105] width 150 height 16
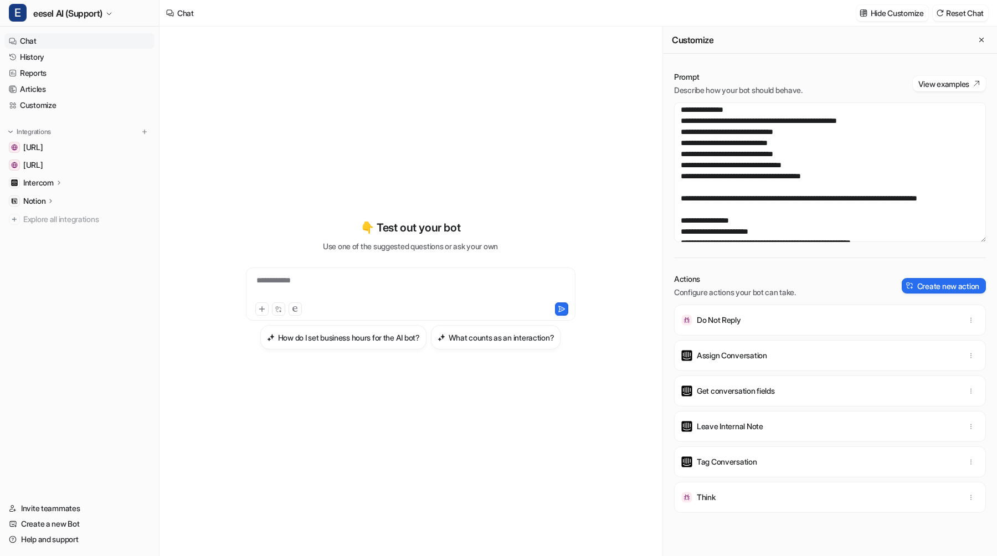
scroll to position [73, 0]
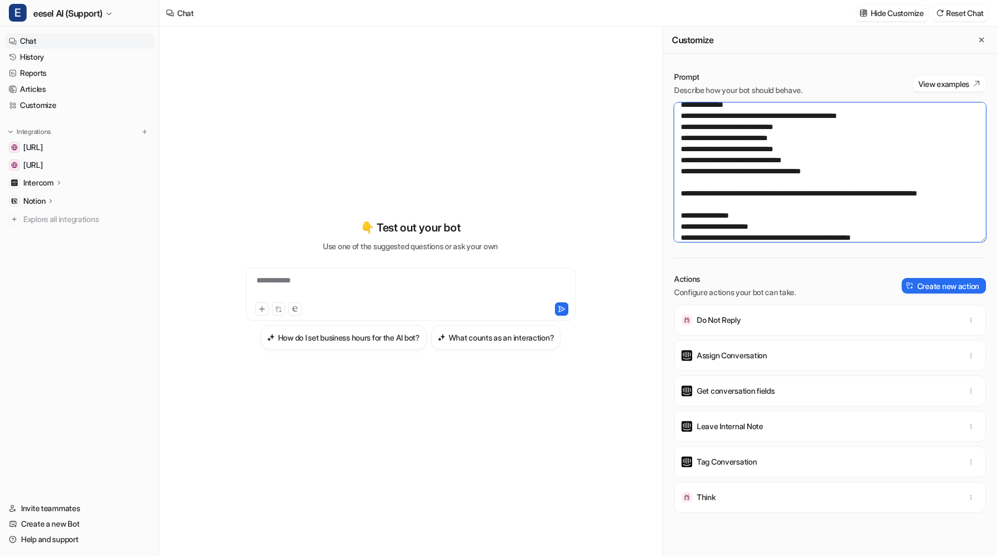
click at [839, 146] on textarea at bounding box center [830, 172] width 312 height 140
click at [831, 156] on textarea at bounding box center [830, 172] width 312 height 140
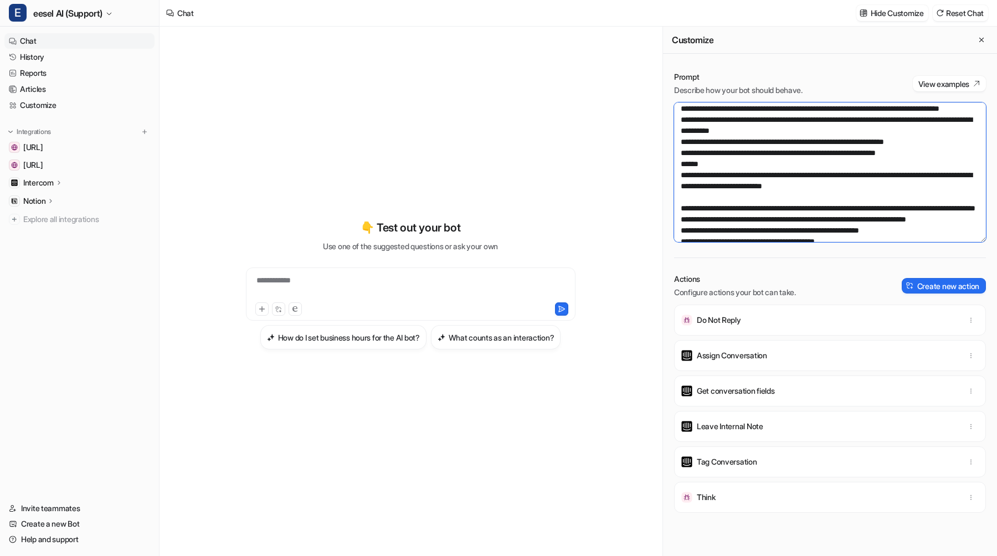
scroll to position [458, 0]
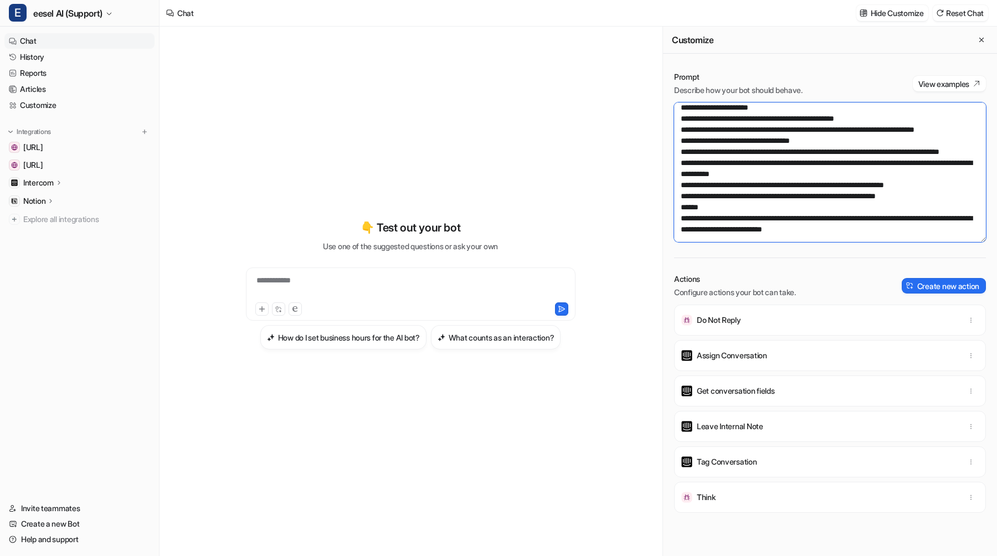
click at [811, 163] on textarea at bounding box center [830, 172] width 312 height 140
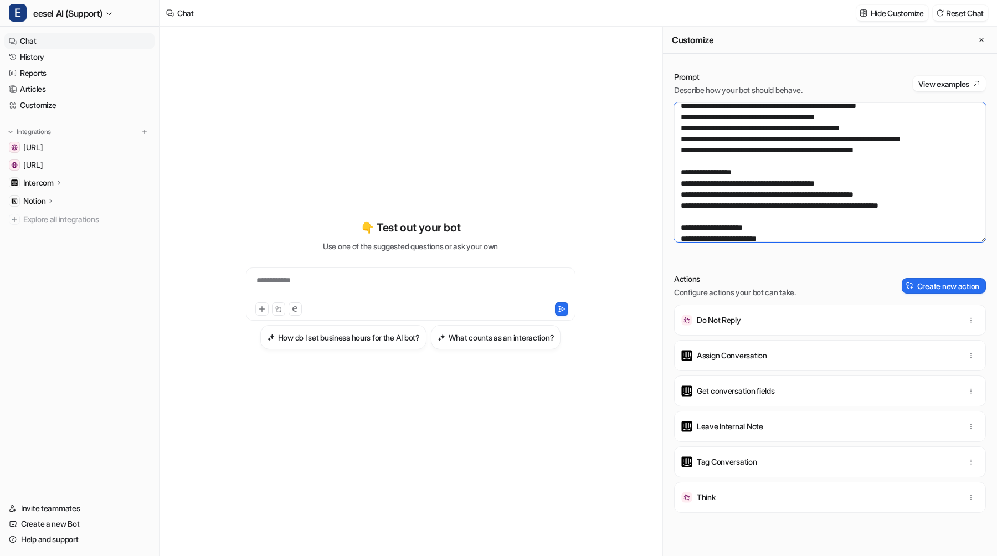
click at [834, 167] on textarea at bounding box center [830, 172] width 312 height 140
click at [803, 173] on textarea at bounding box center [830, 172] width 312 height 140
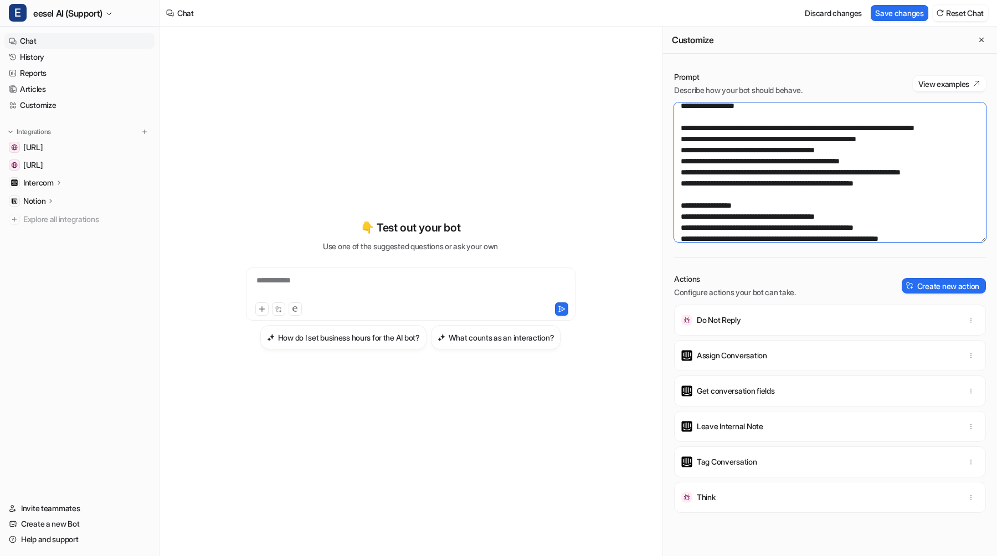
paste textarea "**********"
click at [892, 18] on button "Save changes" at bounding box center [900, 13] width 58 height 16
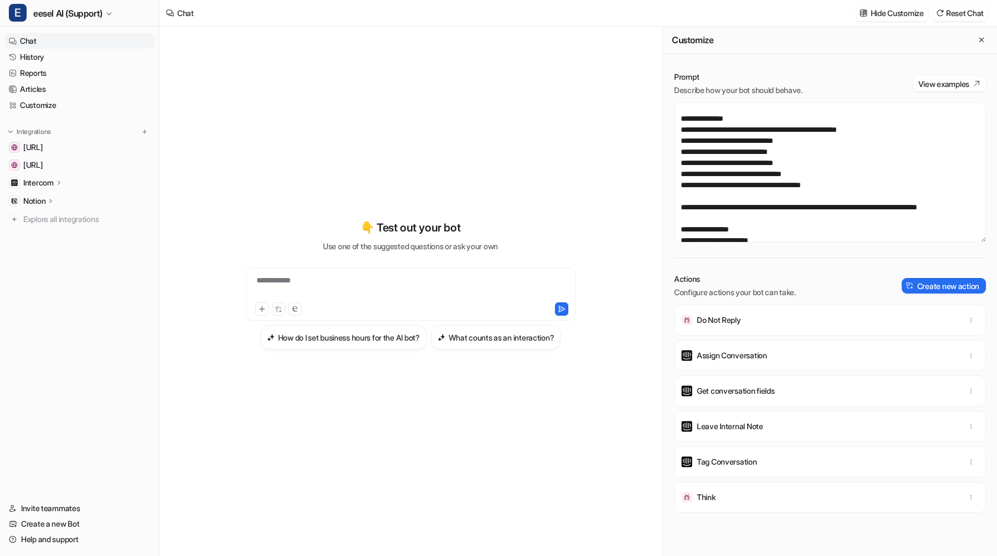
scroll to position [62, 0]
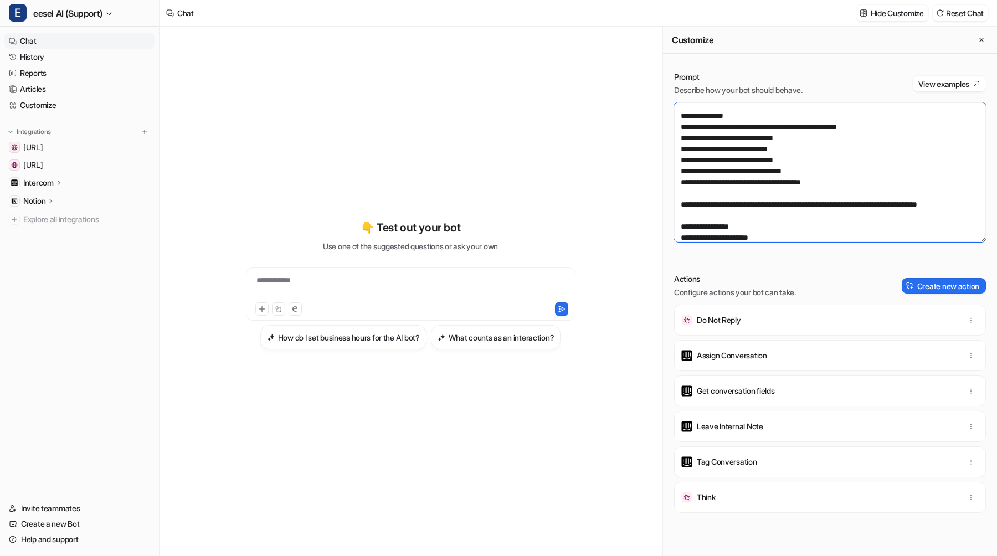
click at [728, 186] on textarea at bounding box center [830, 172] width 312 height 140
click at [790, 189] on textarea at bounding box center [830, 172] width 312 height 140
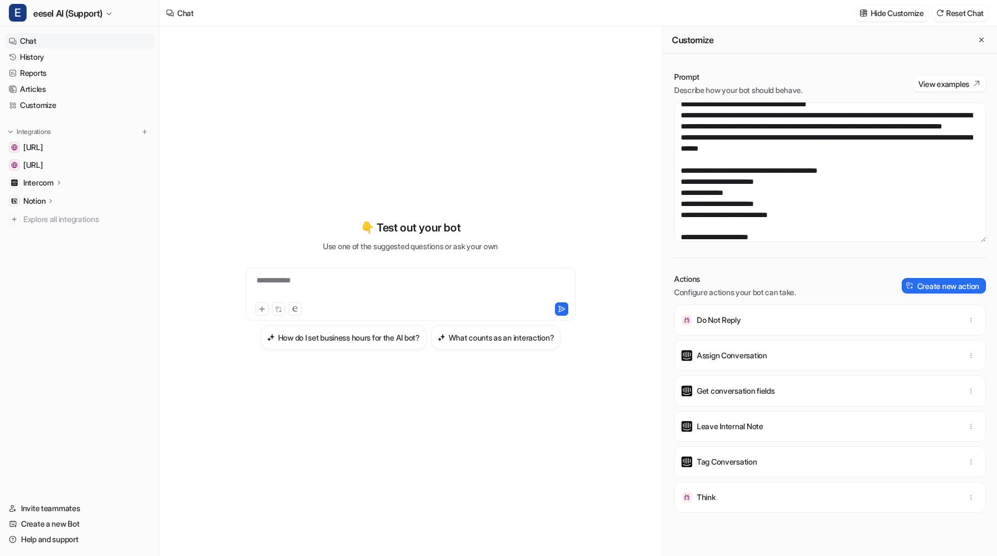
scroll to position [1257, 0]
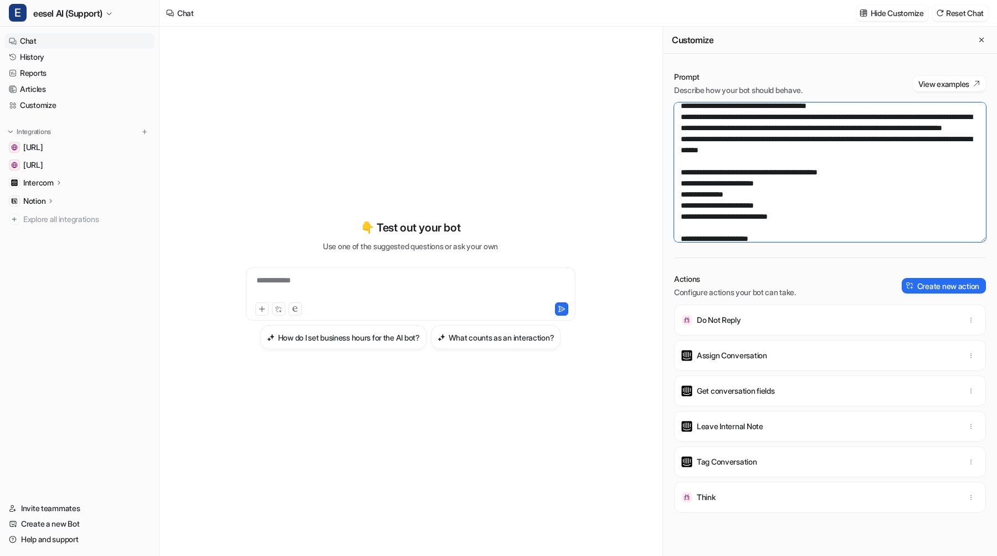
click at [733, 187] on textarea at bounding box center [830, 172] width 312 height 140
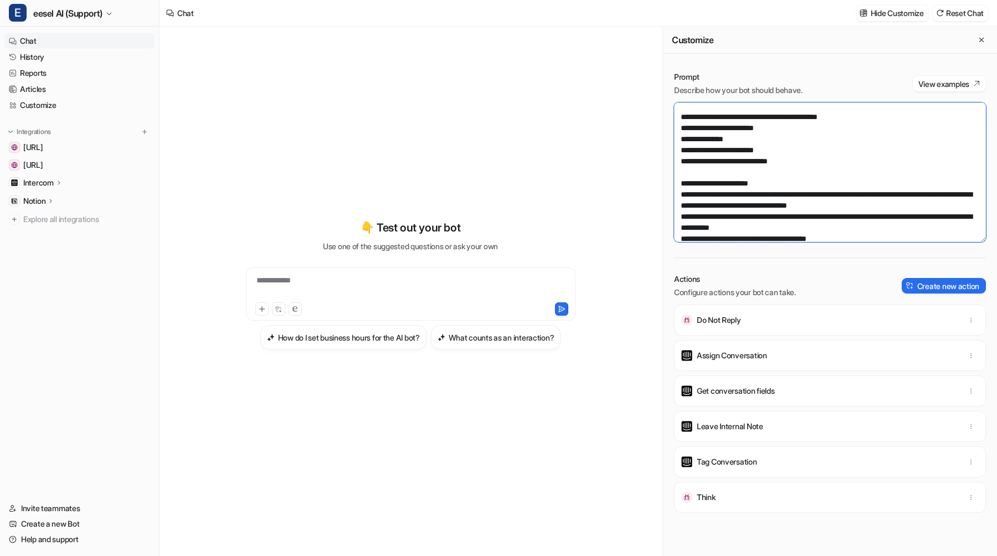
scroll to position [1301, 0]
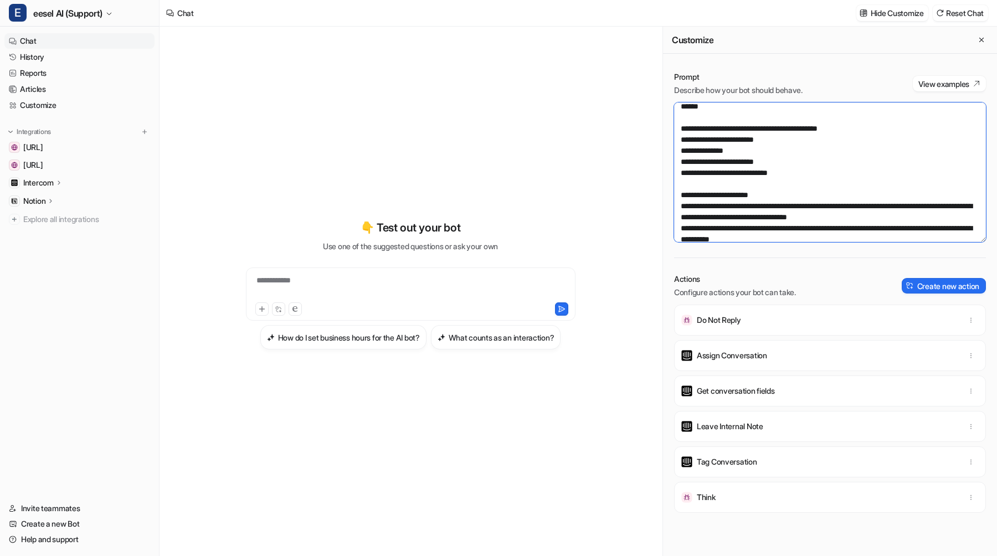
click at [684, 153] on textarea at bounding box center [830, 172] width 312 height 140
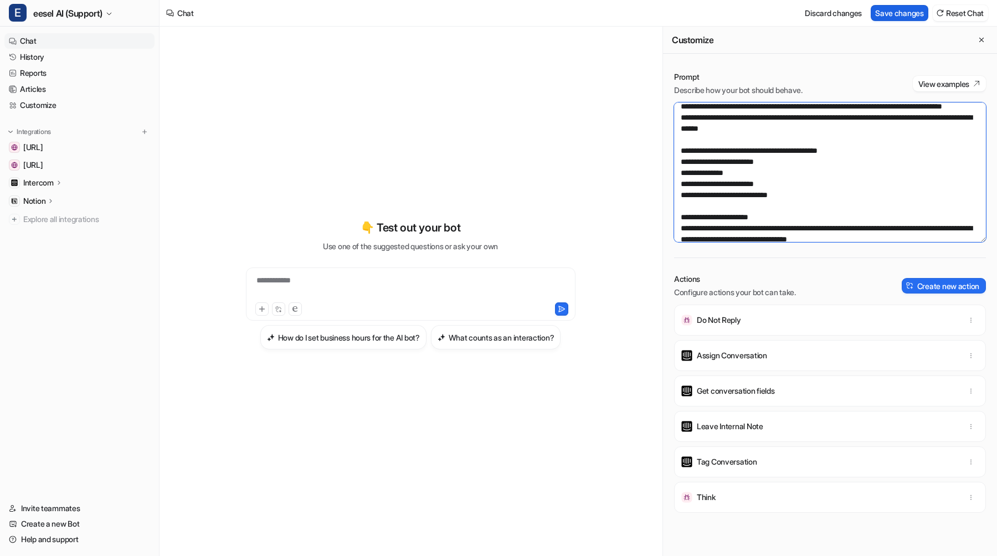
type textarea "**********"
click at [899, 5] on button "Save changes" at bounding box center [900, 13] width 58 height 16
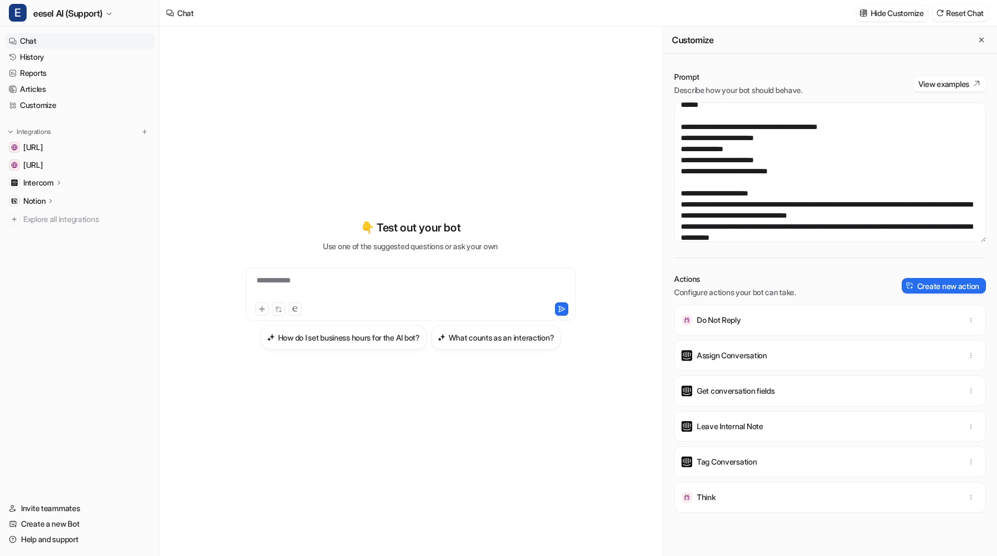
scroll to position [1326, 0]
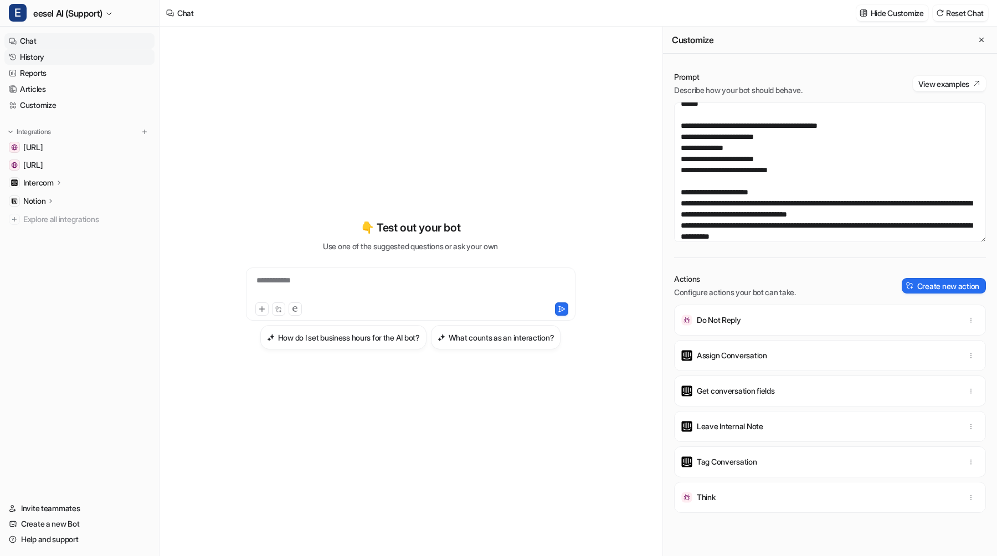
click at [50, 52] on link "History" at bounding box center [79, 57] width 150 height 16
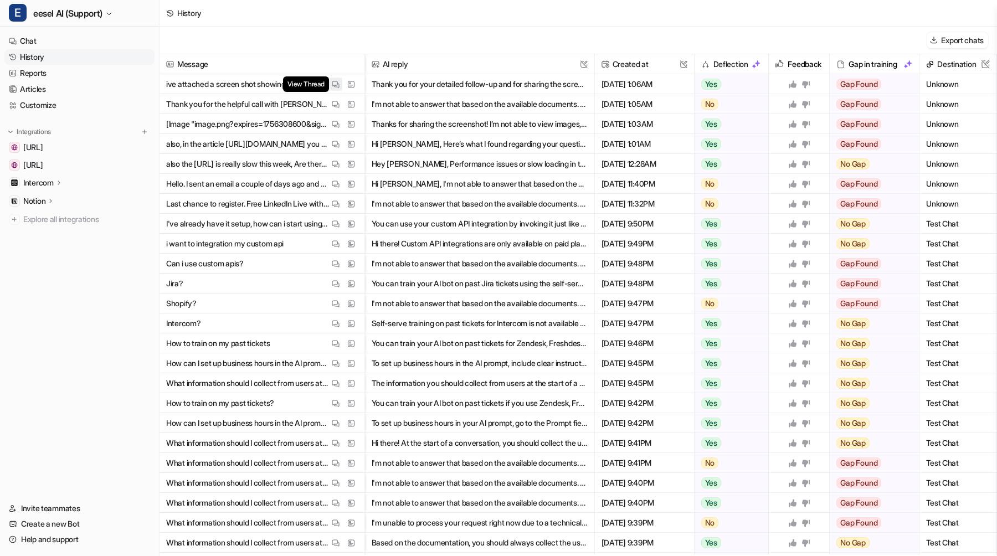
click at [333, 85] on img at bounding box center [336, 84] width 8 height 8
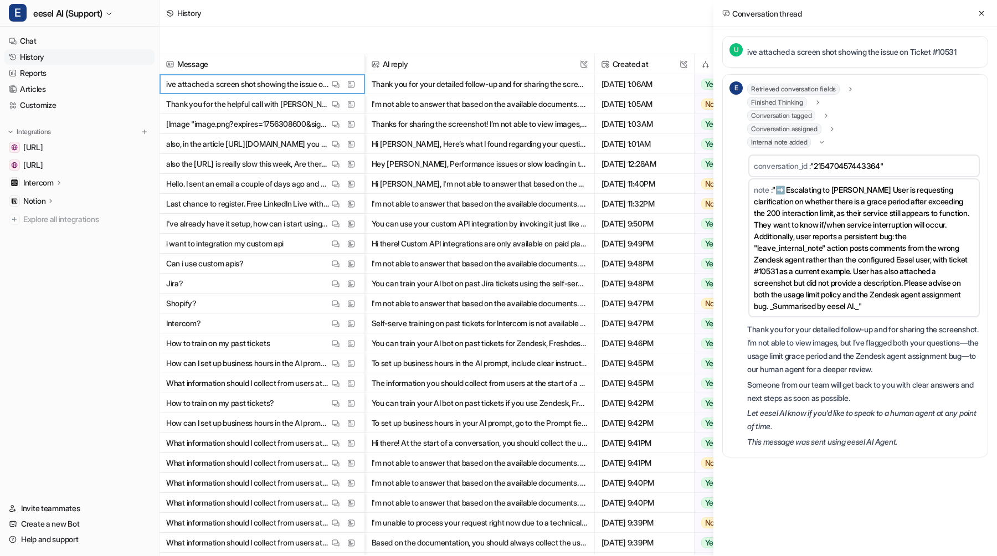
click at [800, 126] on span "Conversation assigned" at bounding box center [784, 129] width 74 height 11
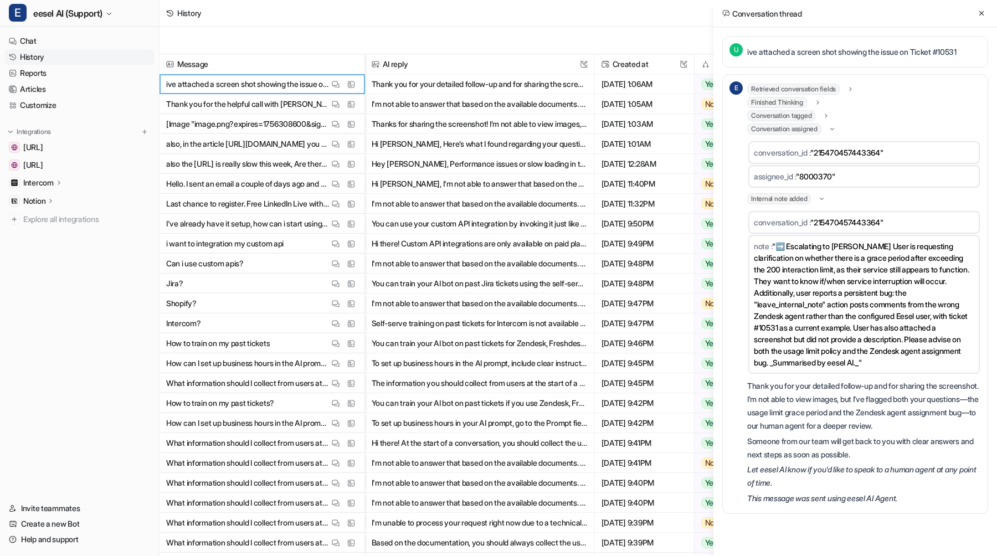
click at [804, 100] on span "Finished Thinking" at bounding box center [777, 102] width 60 height 11
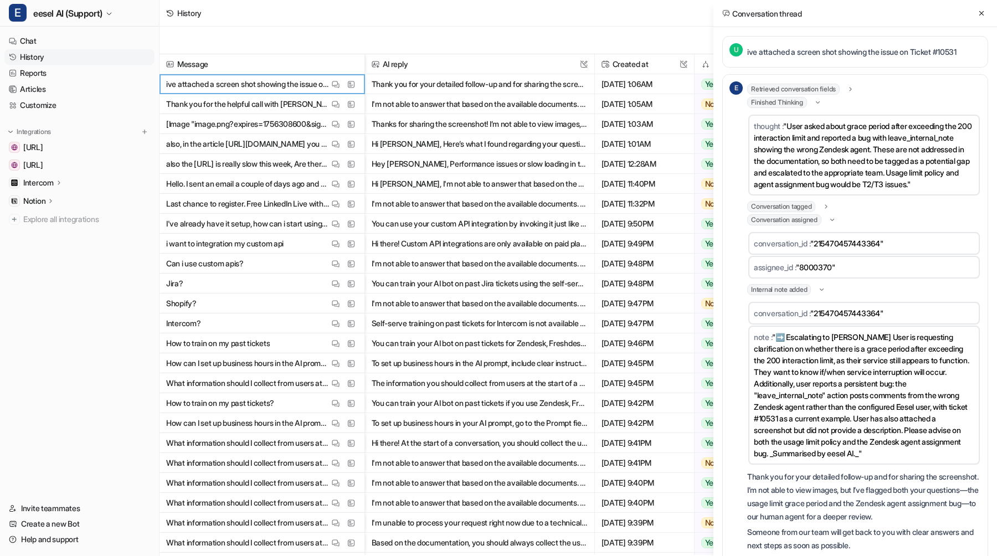
click at [804, 100] on span "Finished Thinking" at bounding box center [777, 102] width 60 height 11
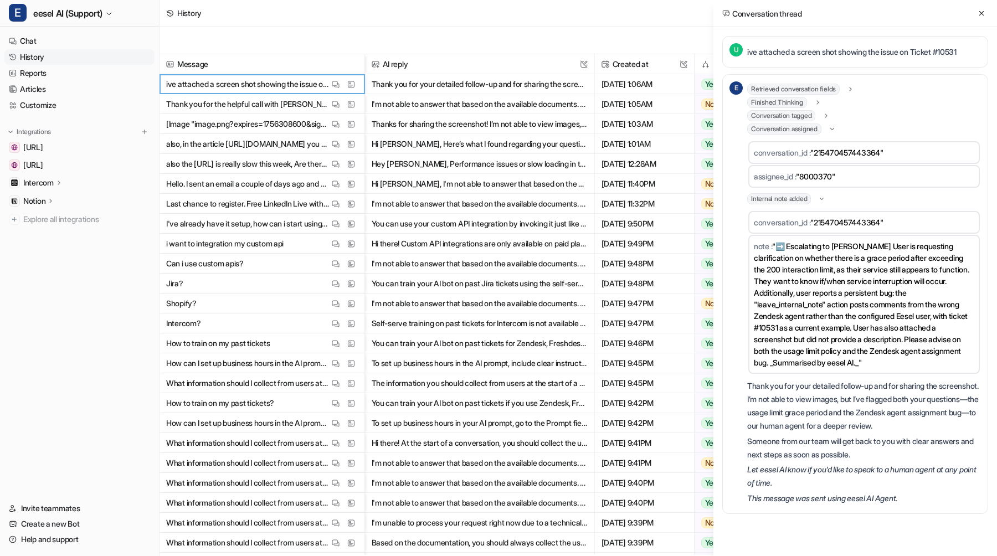
click at [806, 92] on span "Retrieved conversation fields" at bounding box center [793, 89] width 92 height 11
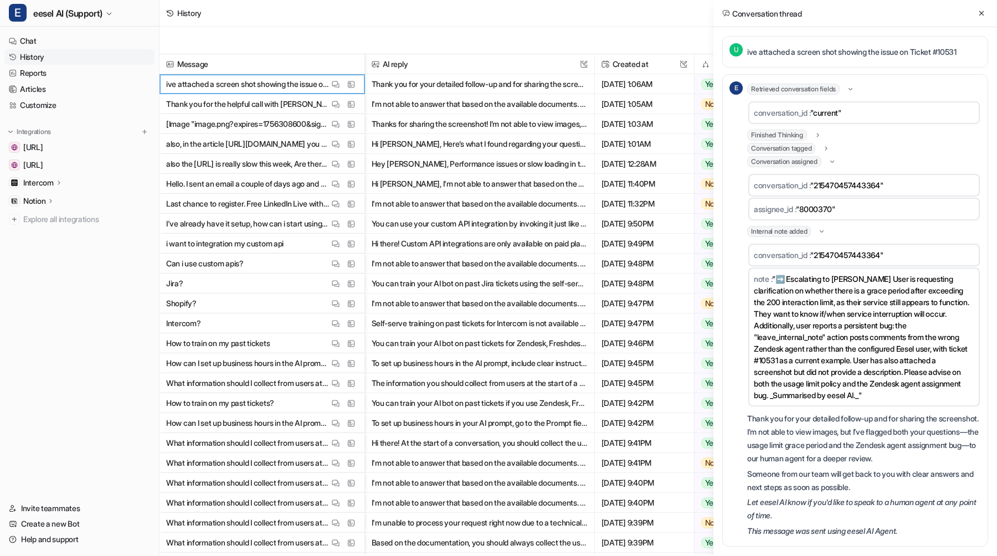
click at [806, 92] on span "Retrieved conversation fields" at bounding box center [793, 89] width 92 height 11
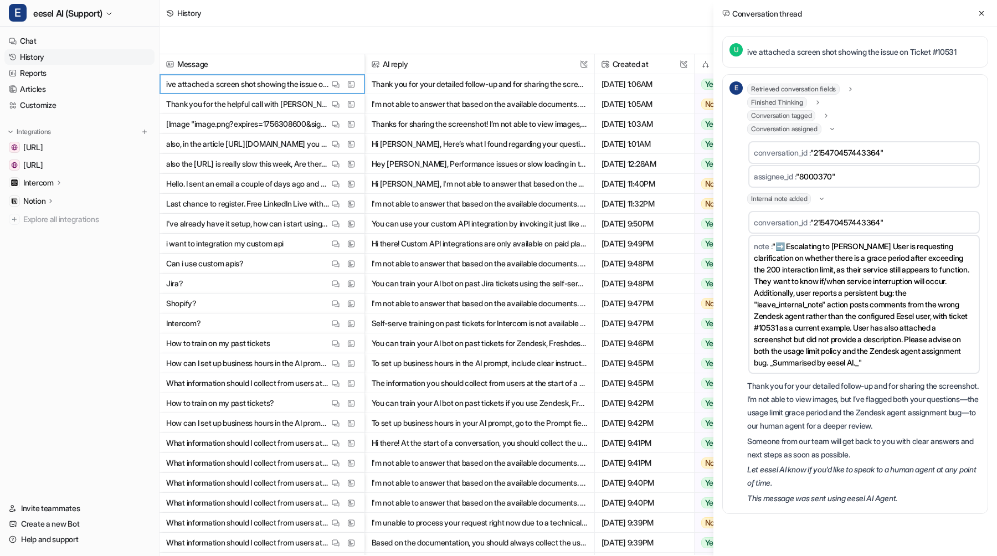
click at [803, 100] on span "Finished Thinking" at bounding box center [777, 102] width 60 height 11
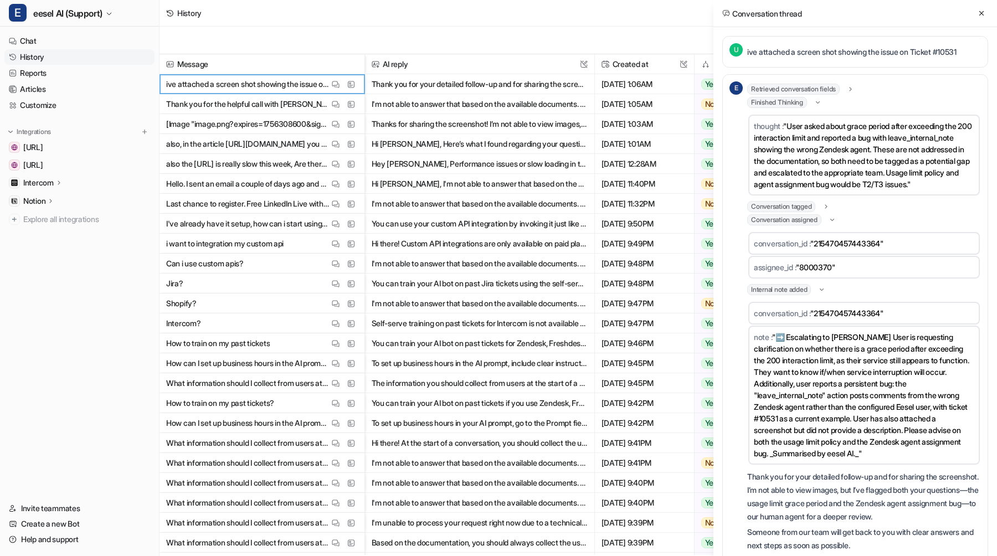
click at [803, 100] on span "Finished Thinking" at bounding box center [777, 102] width 60 height 11
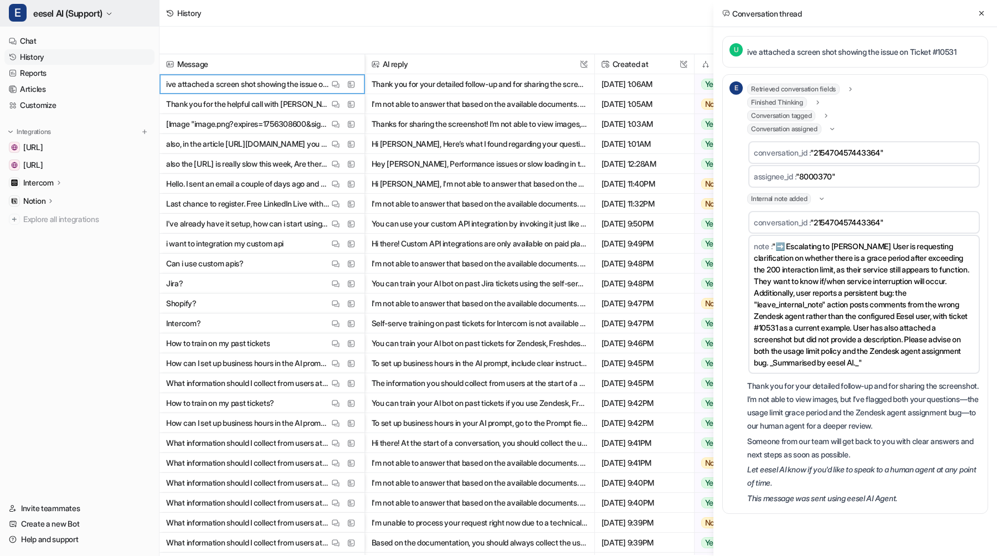
click at [81, 20] on span "eesel AI (Support)" at bounding box center [67, 14] width 69 height 16
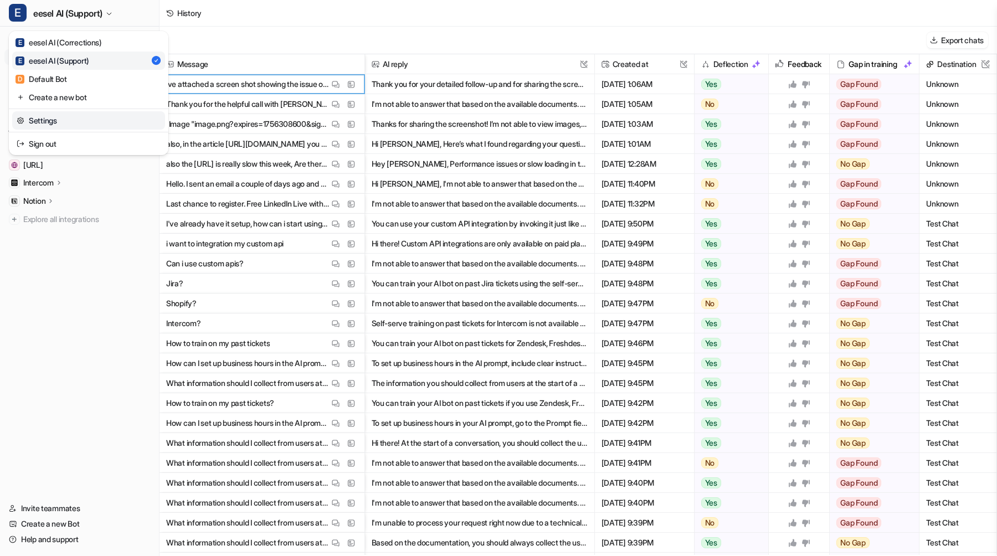
click at [79, 119] on link "Settings" at bounding box center [88, 120] width 153 height 18
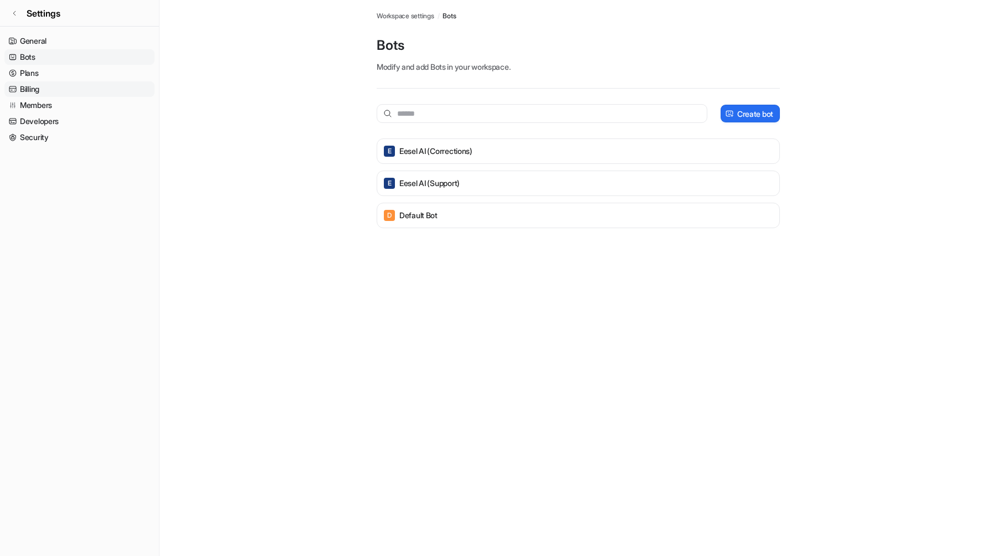
click at [104, 96] on link "Billing" at bounding box center [79, 89] width 150 height 16
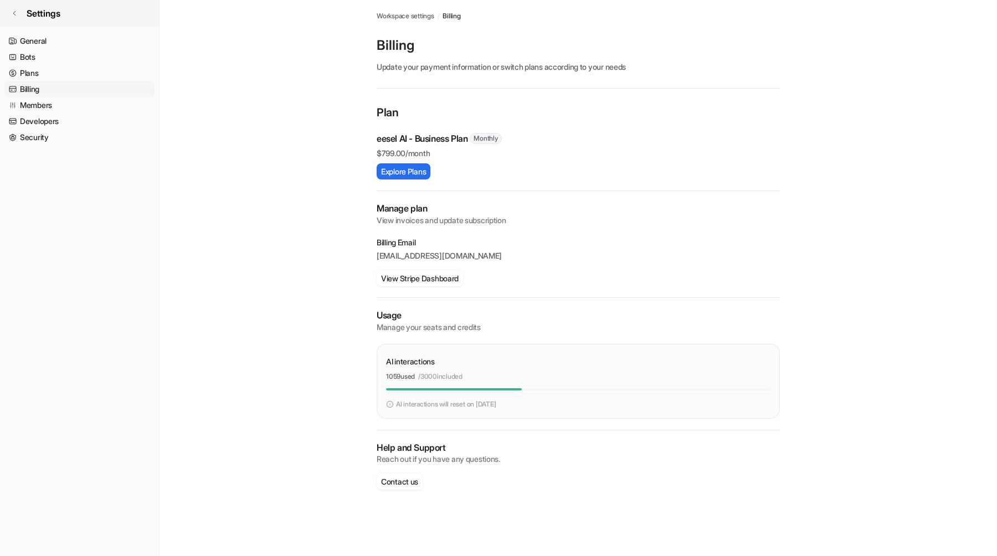
click at [18, 12] on link "Settings" at bounding box center [79, 13] width 159 height 27
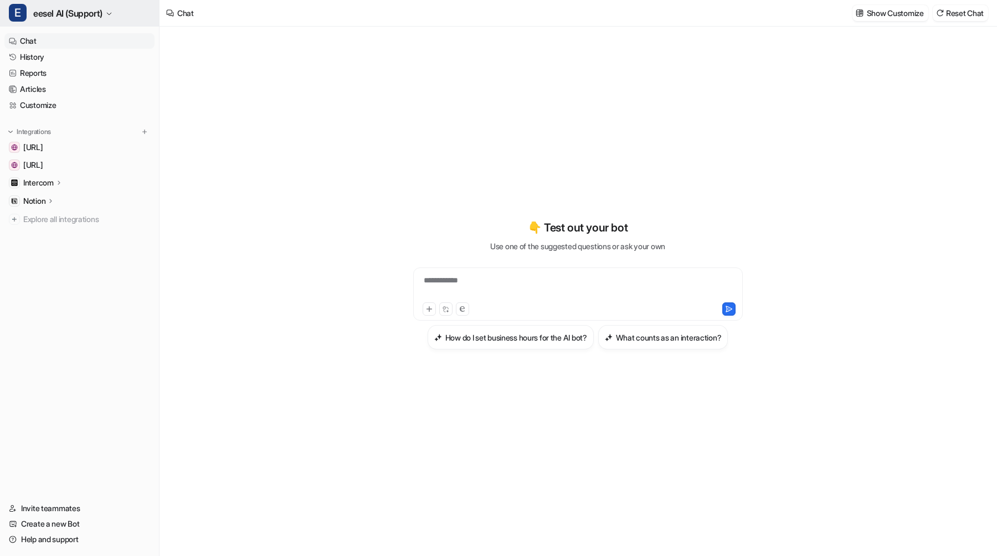
click at [102, 14] on span "eesel AI (Support)" at bounding box center [67, 14] width 69 height 16
